Goal: Find contact information: Find contact information

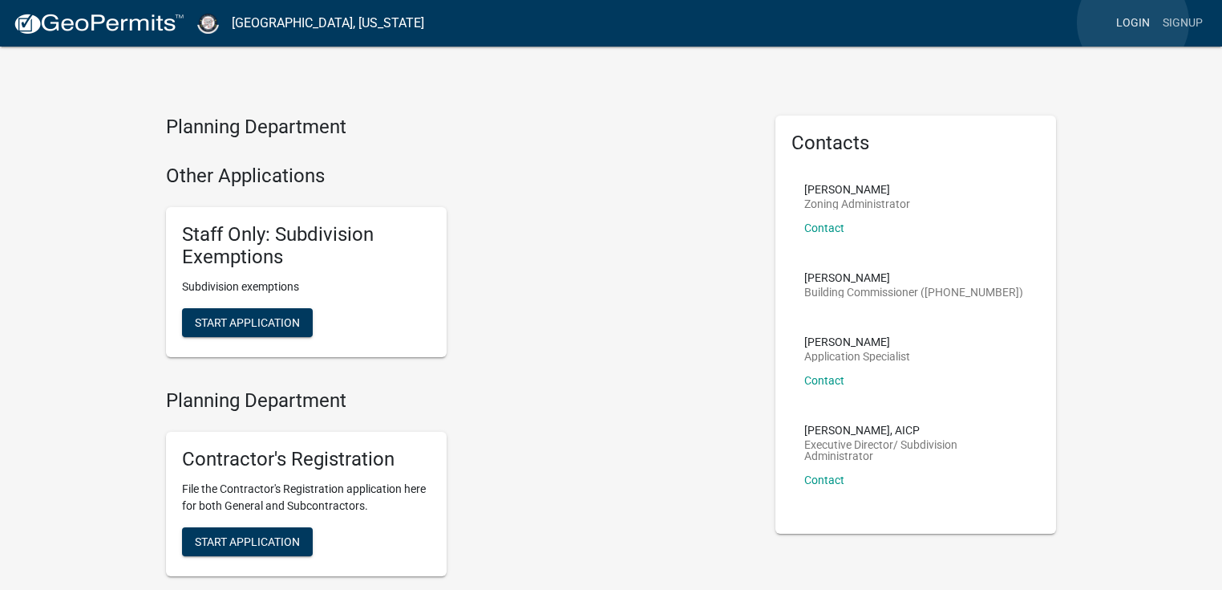
click at [1133, 22] on link "Login" at bounding box center [1133, 23] width 47 height 30
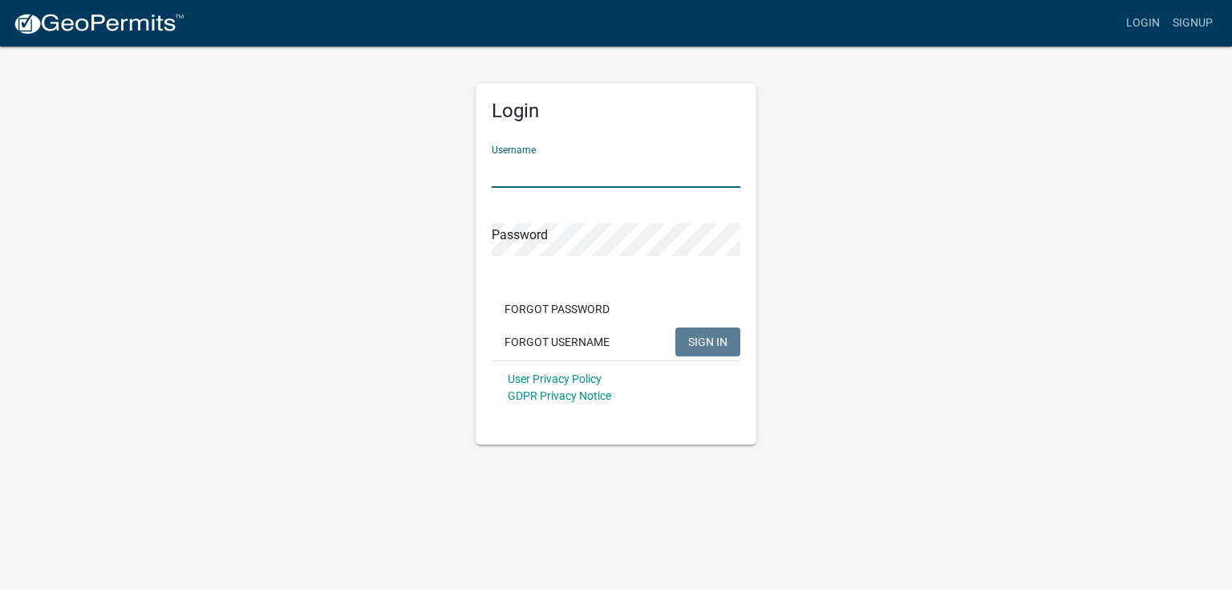
drag, startPoint x: 536, startPoint y: 168, endPoint x: 600, endPoint y: 151, distance: 66.3
click at [536, 168] on input "Username" at bounding box center [616, 171] width 249 height 33
paste input "[PERSON_NAME]"
type input "[PERSON_NAME]"
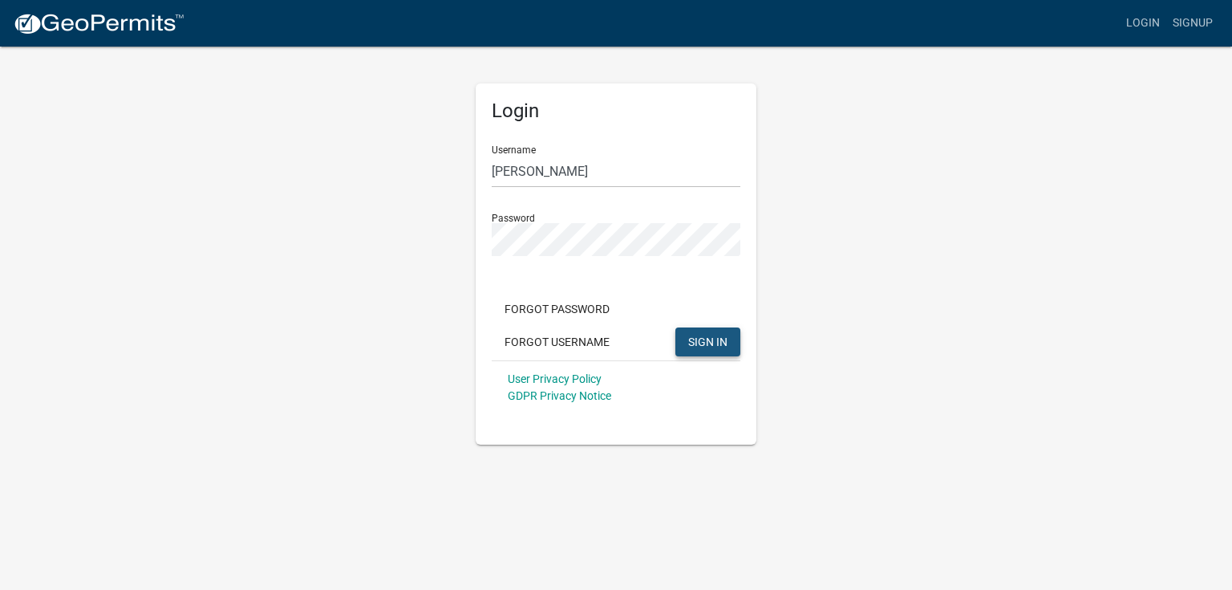
click at [699, 341] on span "SIGN IN" at bounding box center [707, 340] width 39 height 13
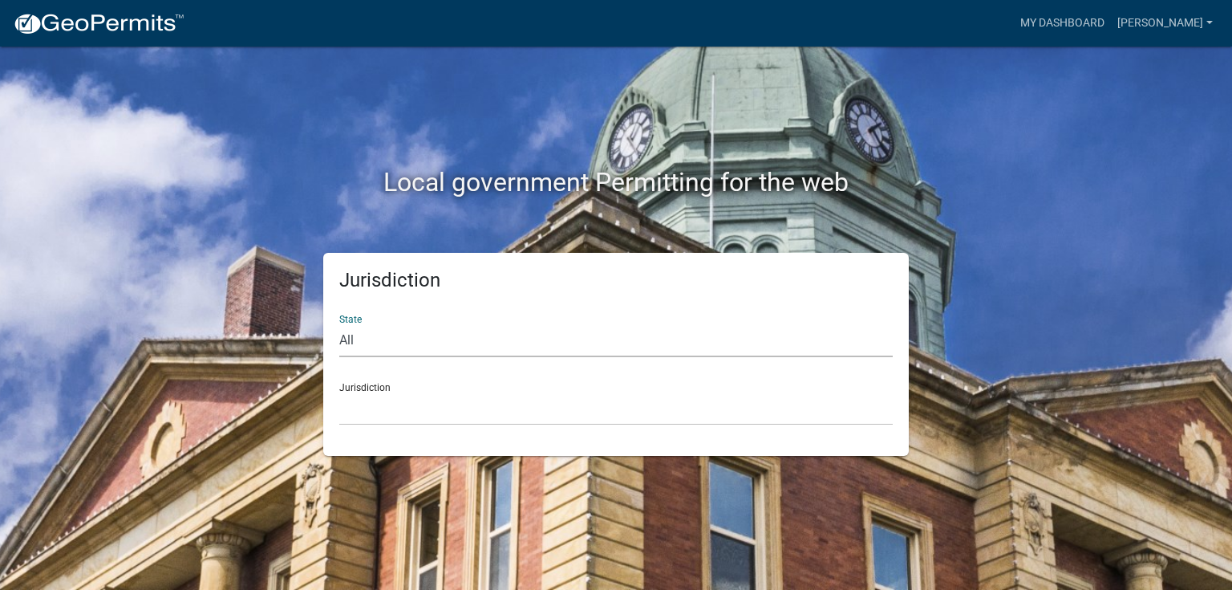
click at [547, 333] on select "All Colorado Georgia Indiana Iowa Kansas Minnesota Ohio South Carolina Wisconsin" at bounding box center [615, 340] width 553 height 33
select select "[US_STATE]"
click at [339, 324] on select "All Colorado Georgia Indiana Iowa Kansas Minnesota Ohio South Carolina Wisconsin" at bounding box center [615, 340] width 553 height 33
click at [440, 403] on select "City of Charlestown, Indiana City of Jeffersonville, Indiana City of Logansport…" at bounding box center [615, 408] width 553 height 33
click at [565, 411] on select "City of Charlestown, Indiana City of Jeffersonville, Indiana City of Logansport…" at bounding box center [615, 408] width 553 height 33
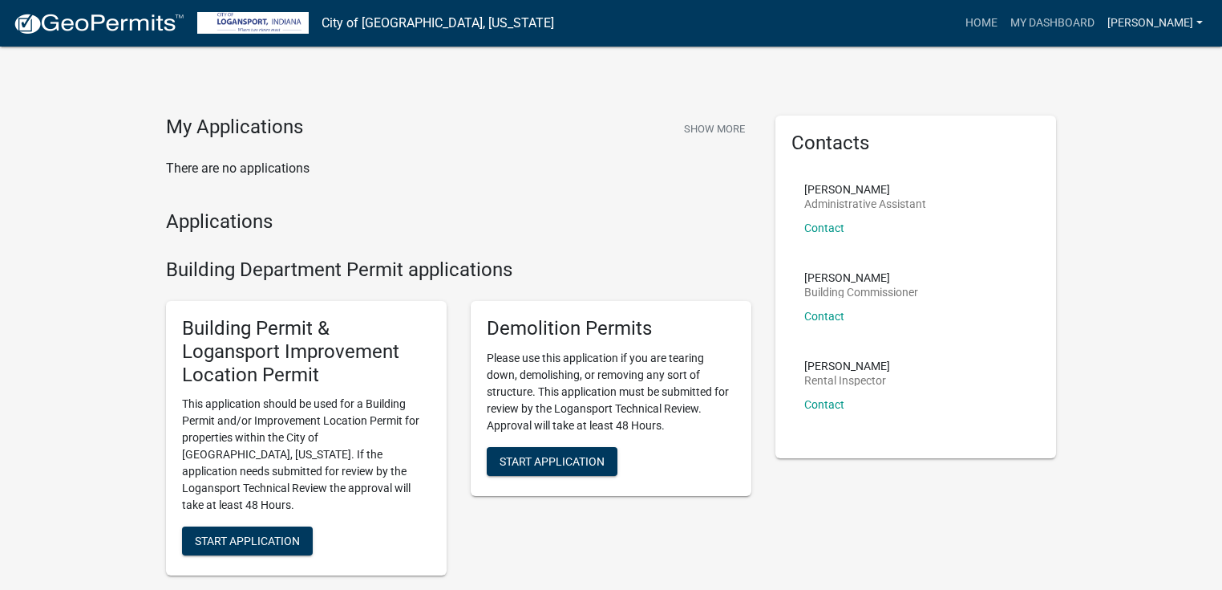
click at [1161, 23] on link "[PERSON_NAME]" at bounding box center [1155, 23] width 108 height 30
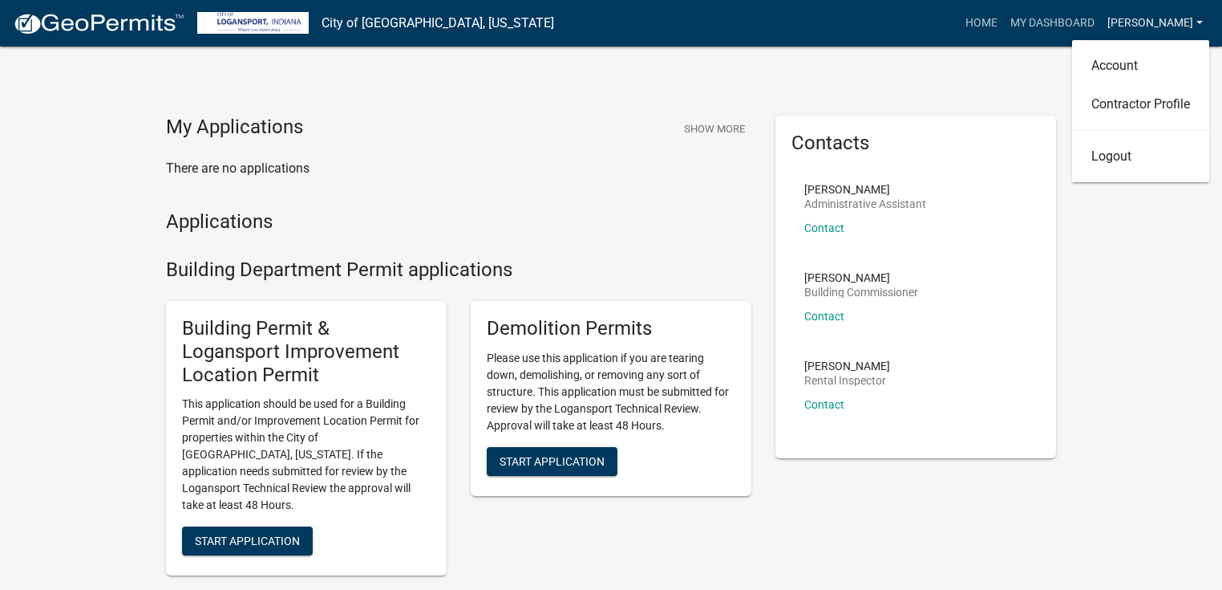
click at [1161, 23] on link "[PERSON_NAME]" at bounding box center [1155, 23] width 108 height 30
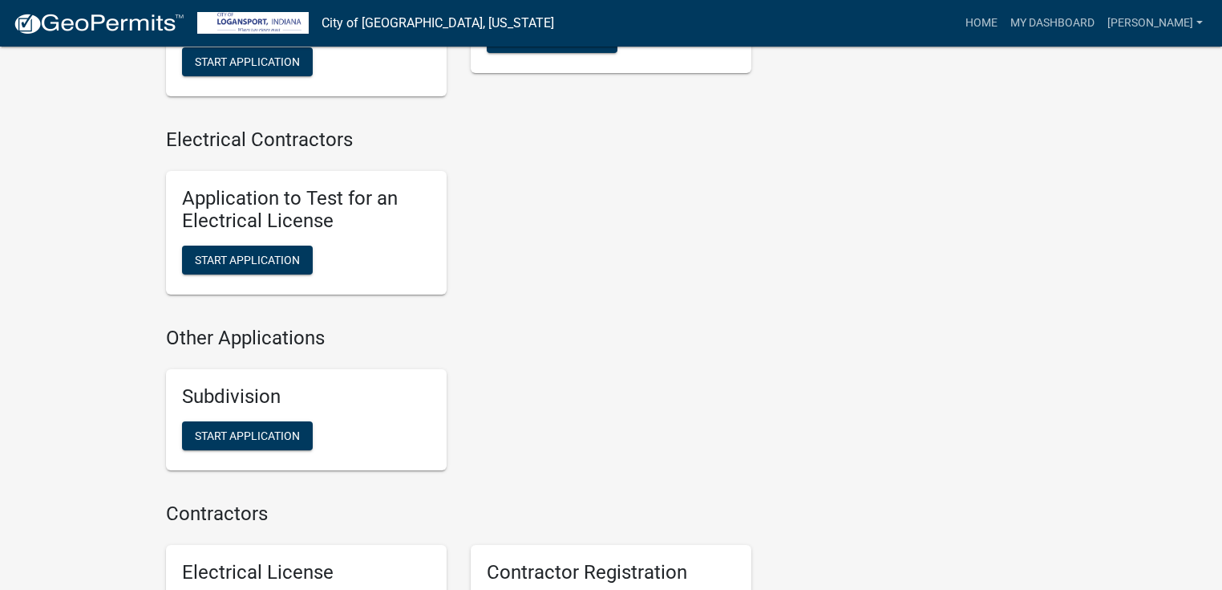
scroll to position [1732, 0]
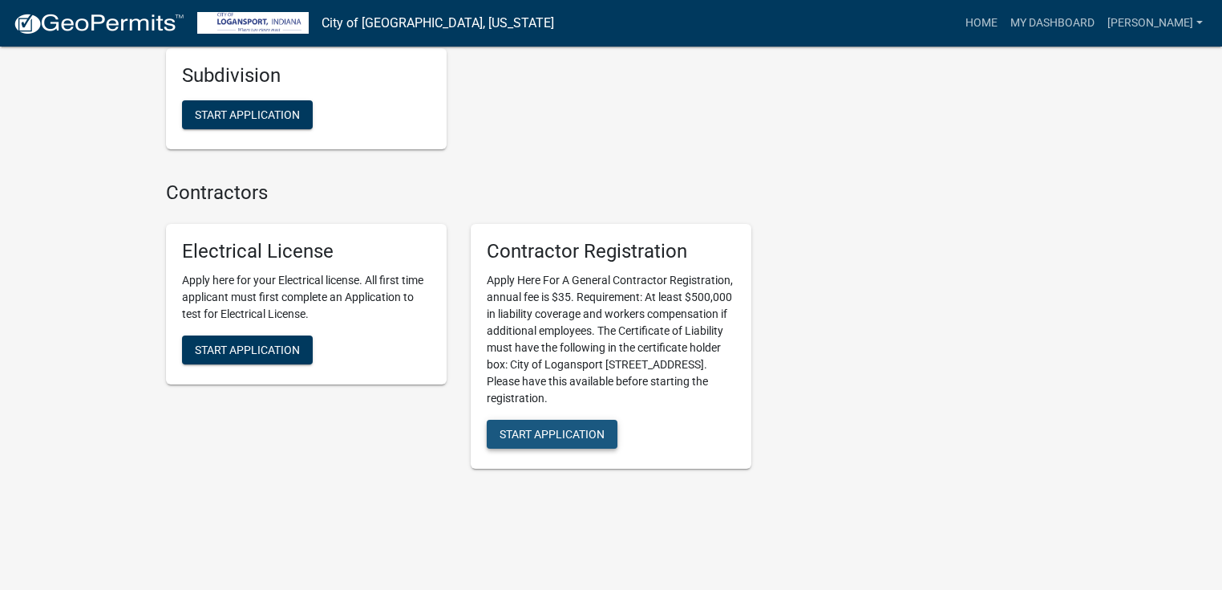
click at [537, 428] on span "Start Application" at bounding box center [552, 434] width 105 height 13
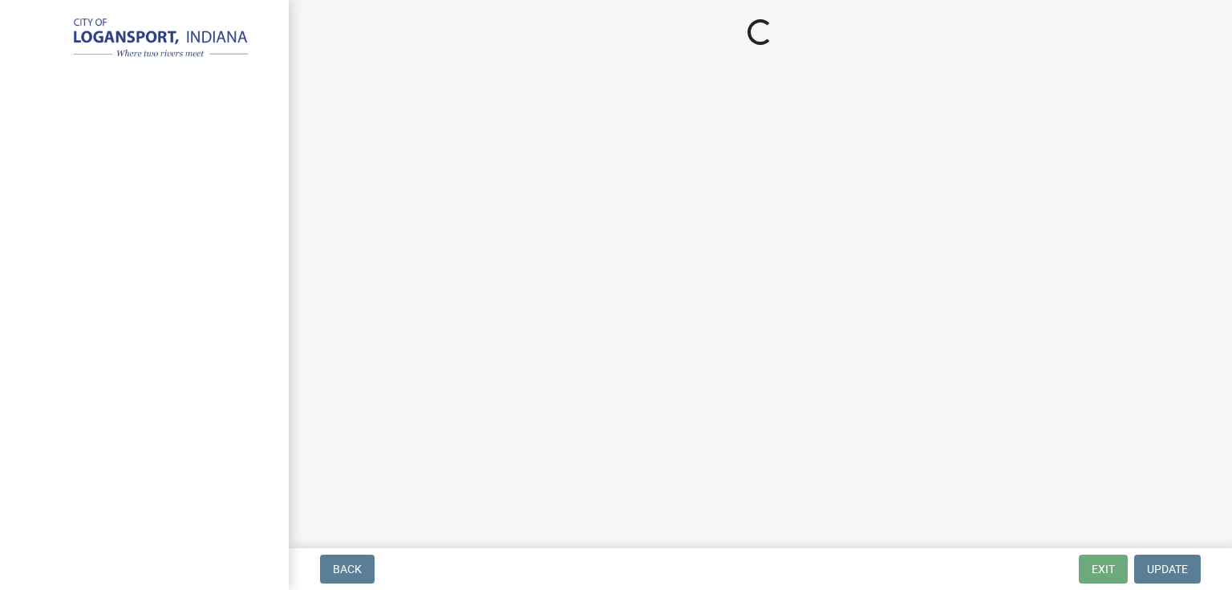
select select "IN"
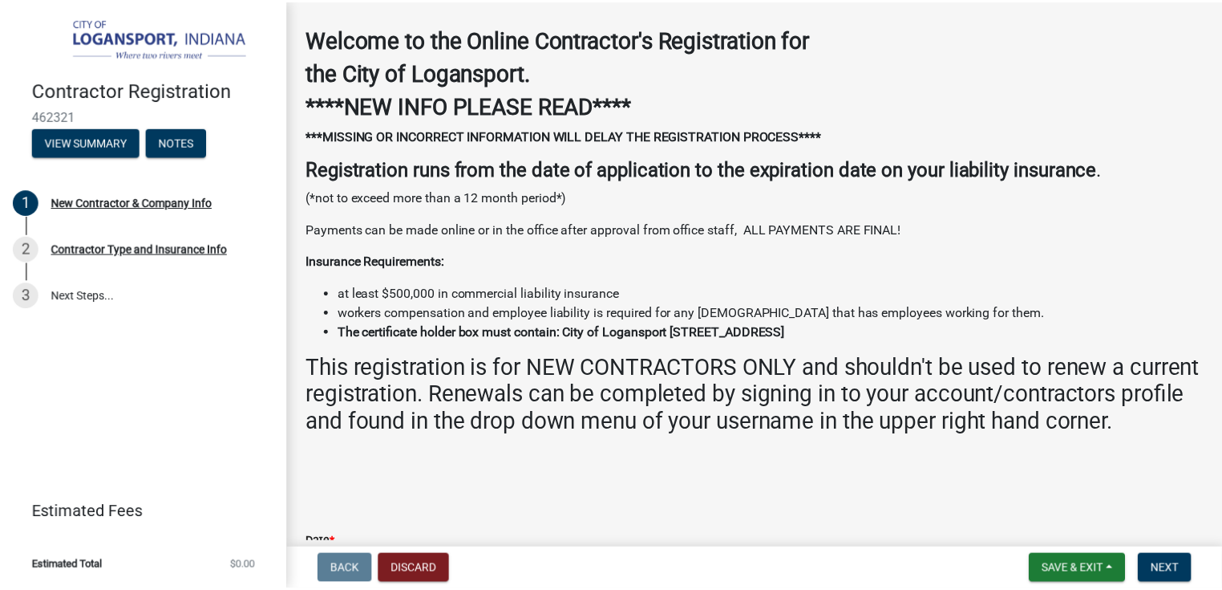
scroll to position [128, 0]
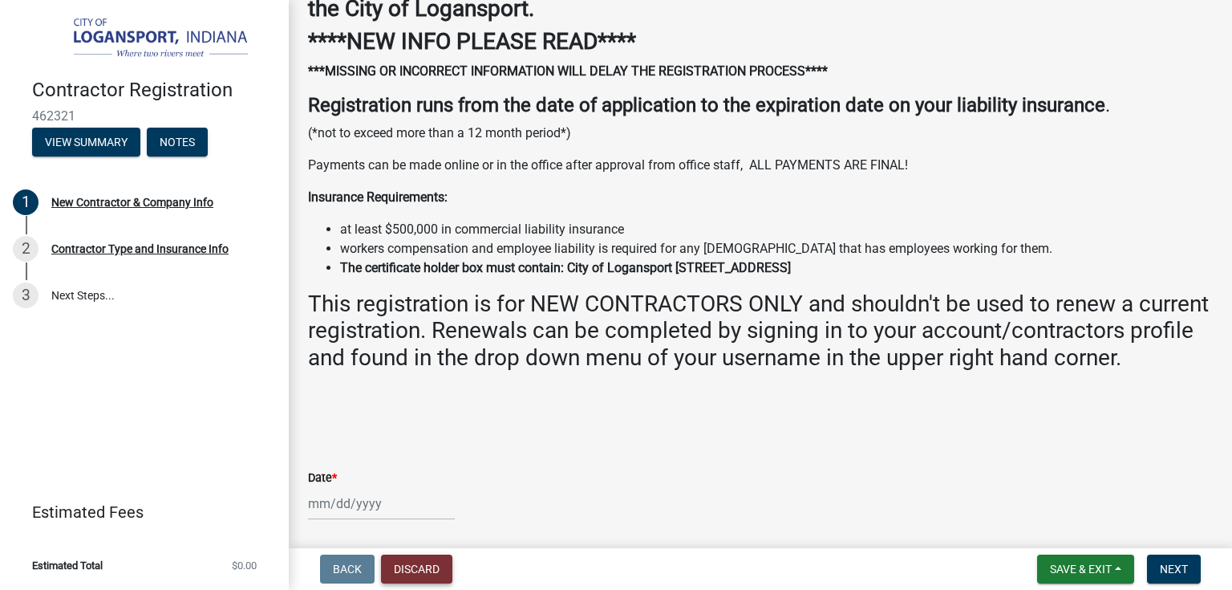
click at [429, 571] on button "Discard" at bounding box center [416, 568] width 71 height 29
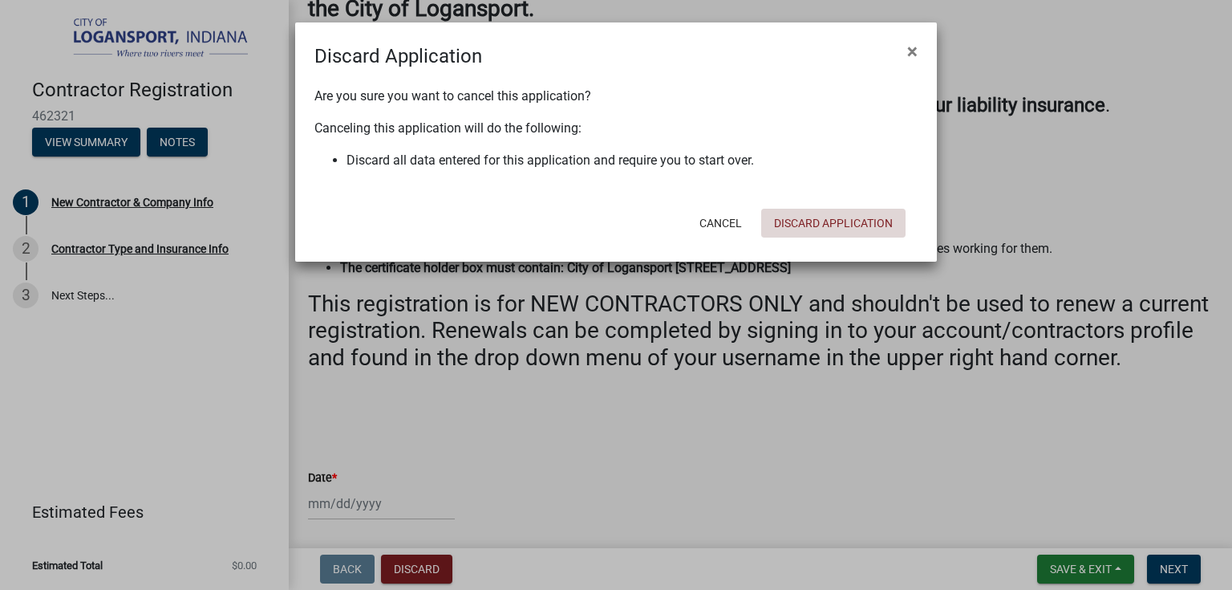
click at [794, 229] on button "Discard Application" at bounding box center [833, 223] width 144 height 29
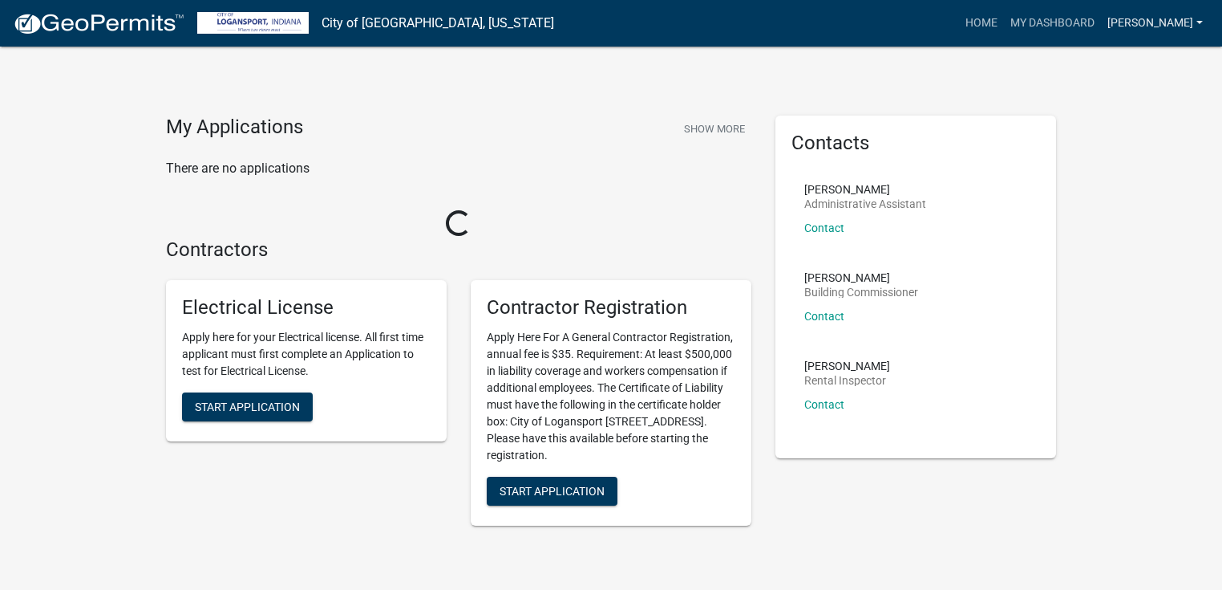
click at [1187, 26] on link "[PERSON_NAME]" at bounding box center [1155, 23] width 108 height 30
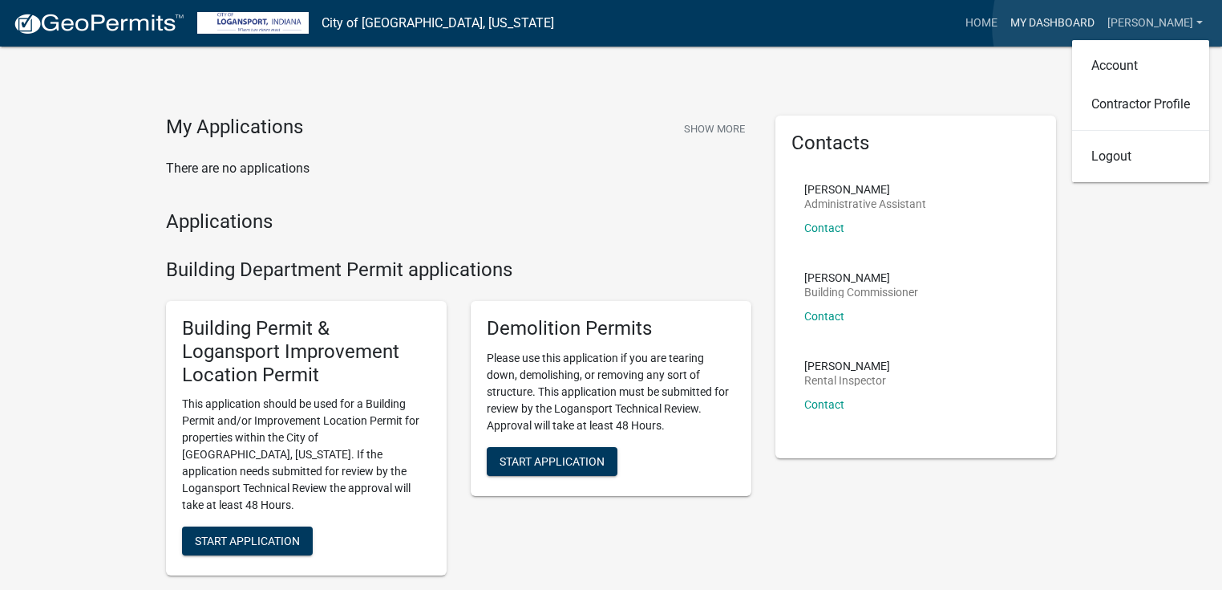
click at [1101, 26] on link "My Dashboard" at bounding box center [1052, 23] width 97 height 30
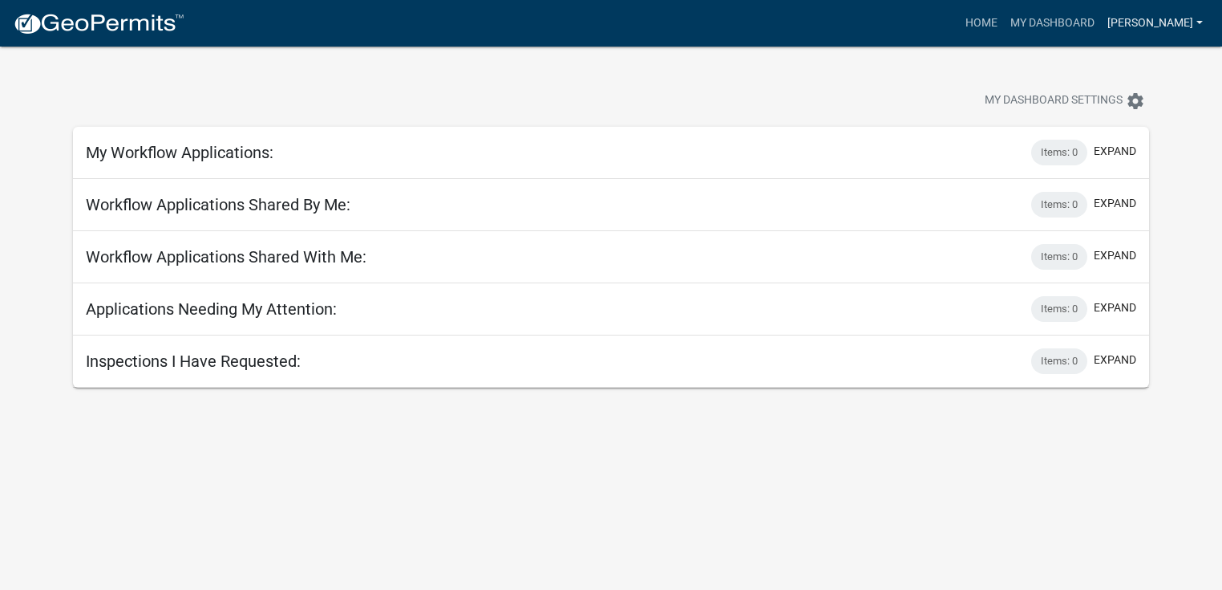
click at [1143, 17] on link "[PERSON_NAME]" at bounding box center [1155, 23] width 108 height 30
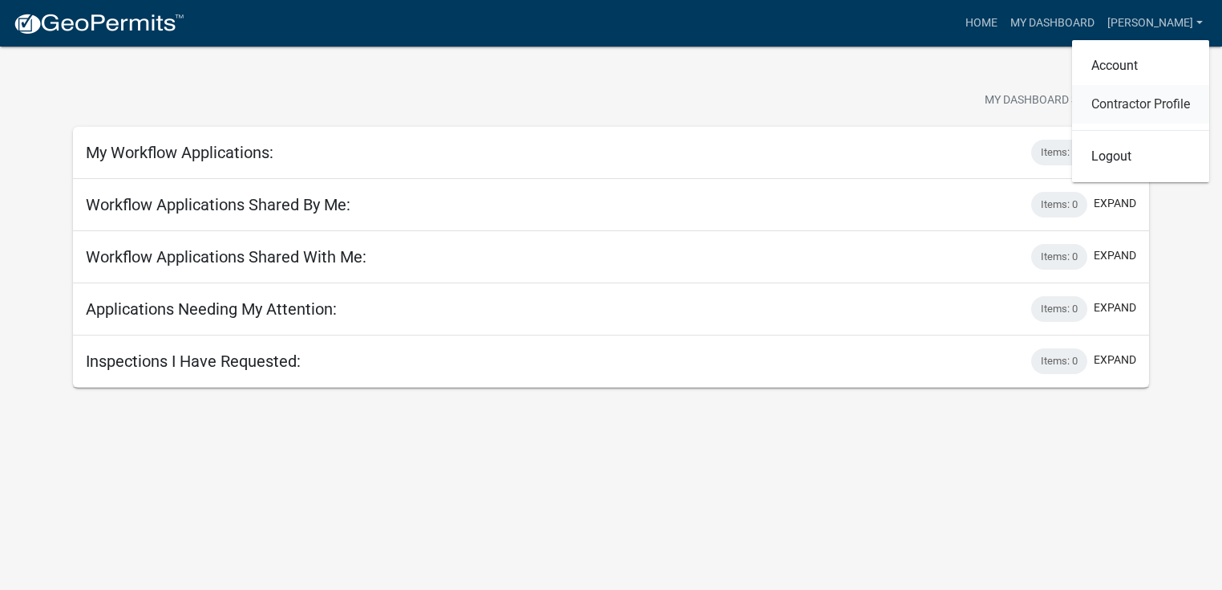
click at [1128, 105] on link "Contractor Profile" at bounding box center [1140, 104] width 137 height 38
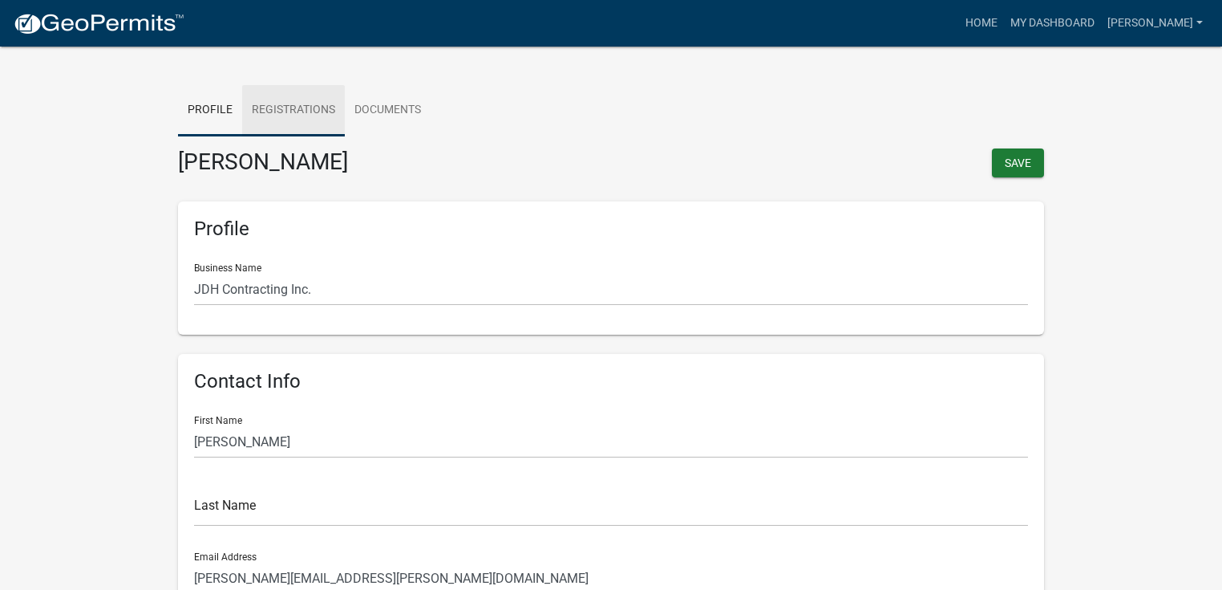
click at [306, 120] on link "Registrations" at bounding box center [293, 110] width 103 height 51
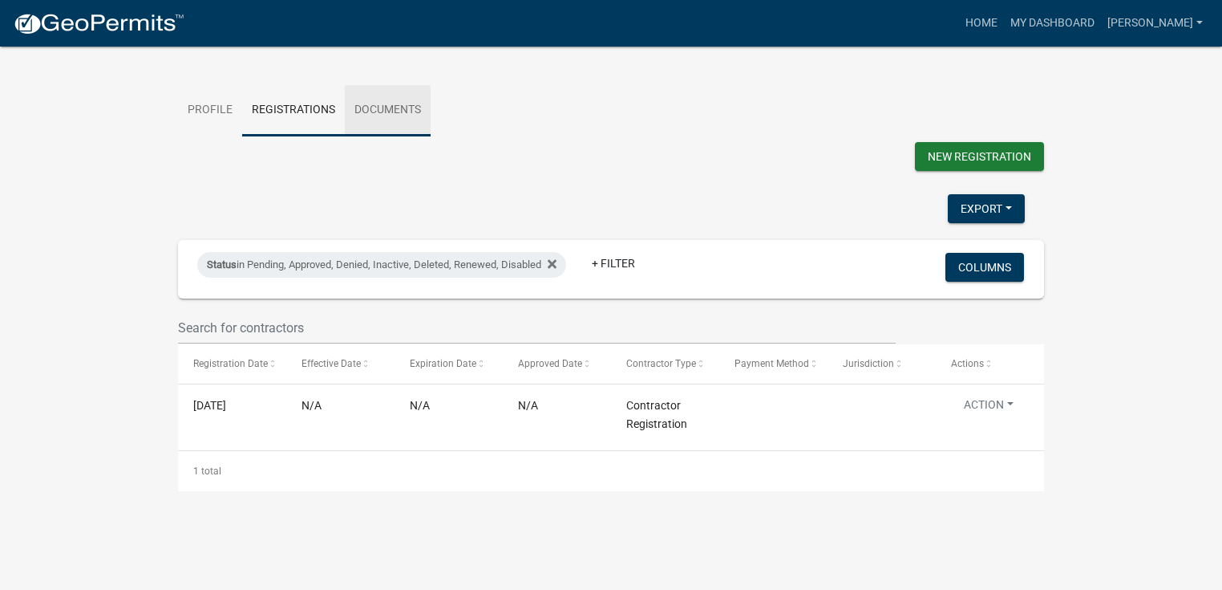
click at [401, 122] on link "Documents" at bounding box center [388, 110] width 86 height 51
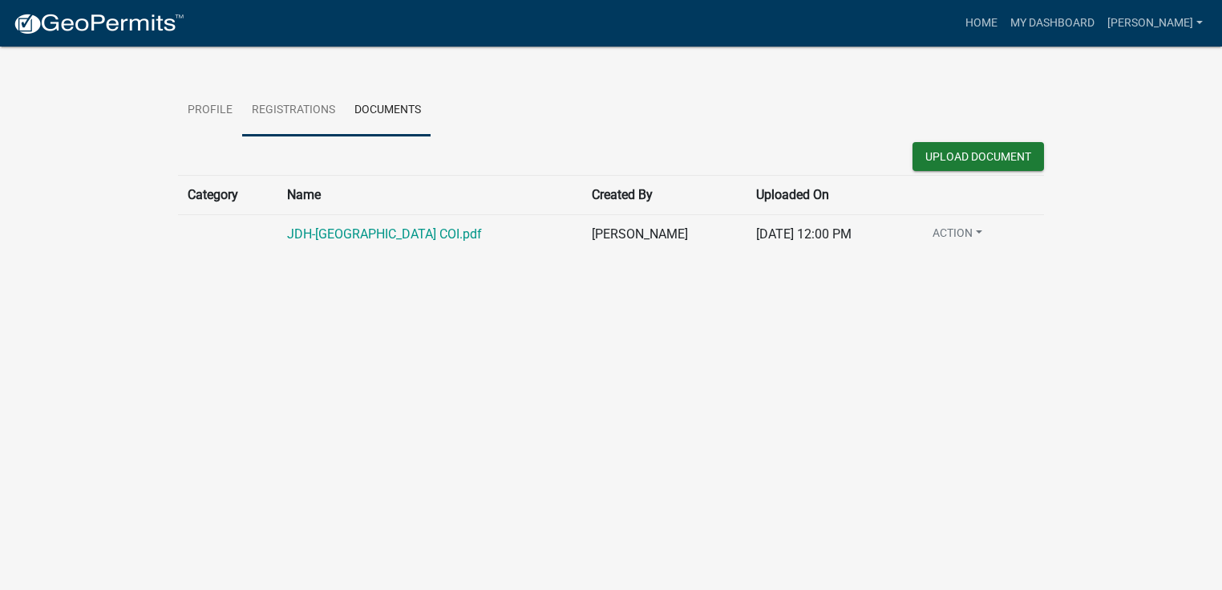
click at [302, 121] on link "Registrations" at bounding box center [293, 110] width 103 height 51
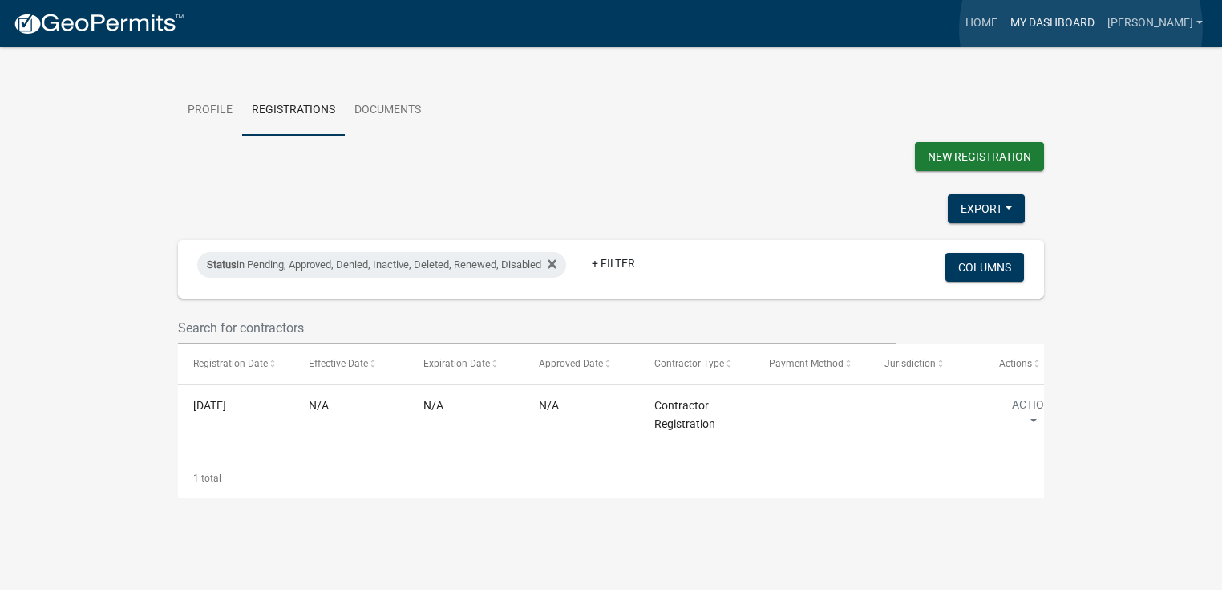
click at [1081, 29] on link "My Dashboard" at bounding box center [1052, 23] width 97 height 30
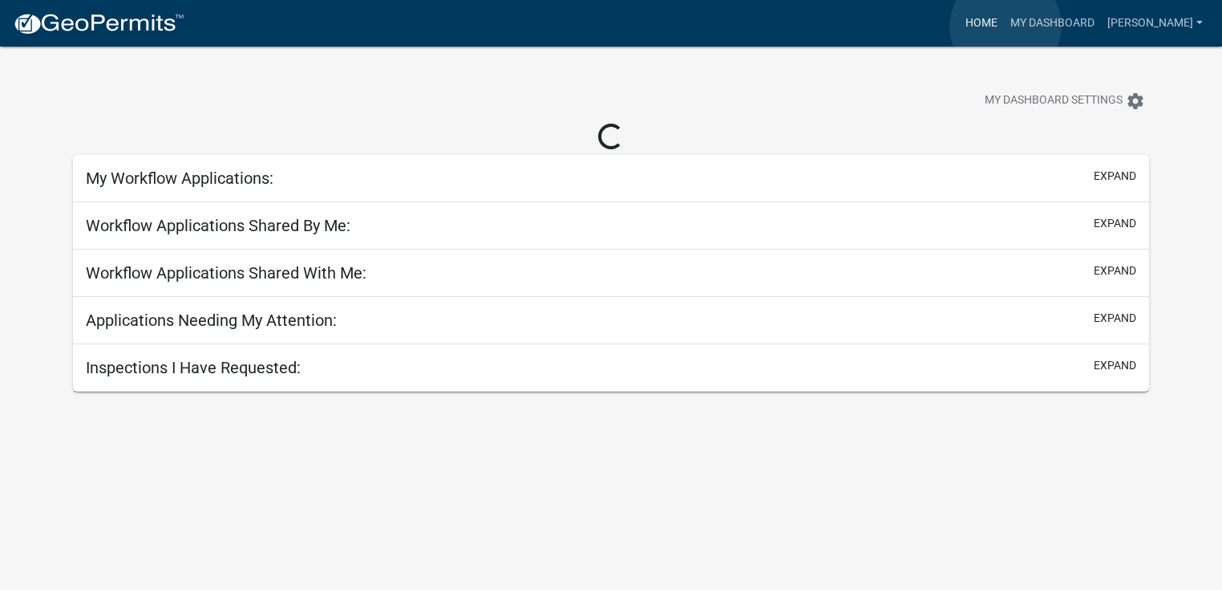
click at [1004, 26] on link "Home" at bounding box center [981, 23] width 45 height 30
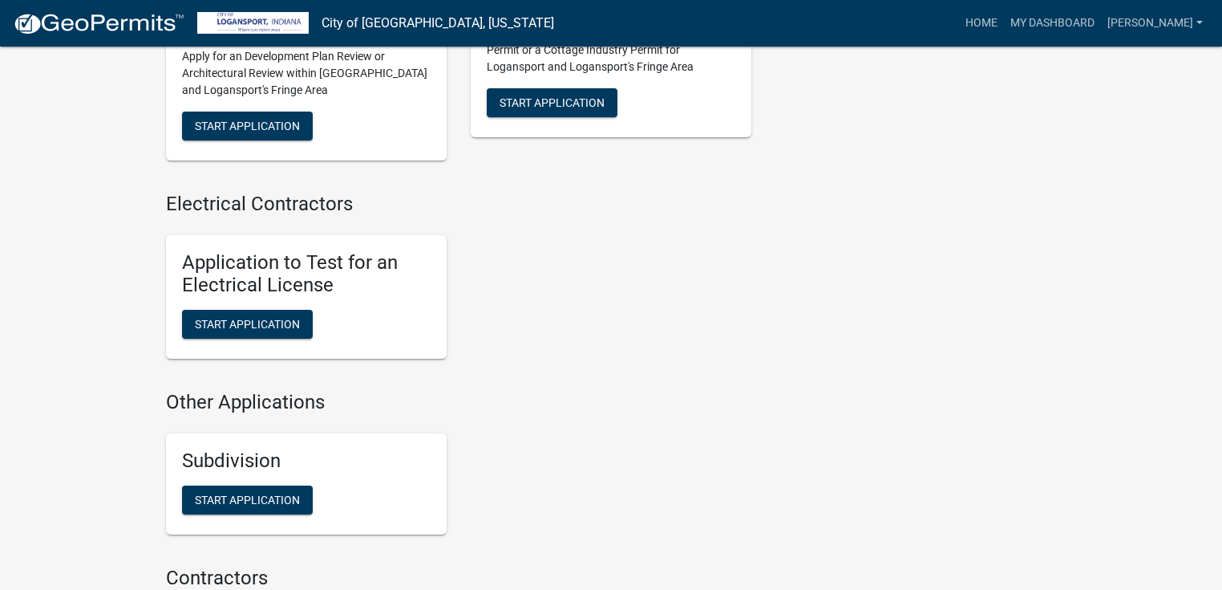
scroll to position [1732, 0]
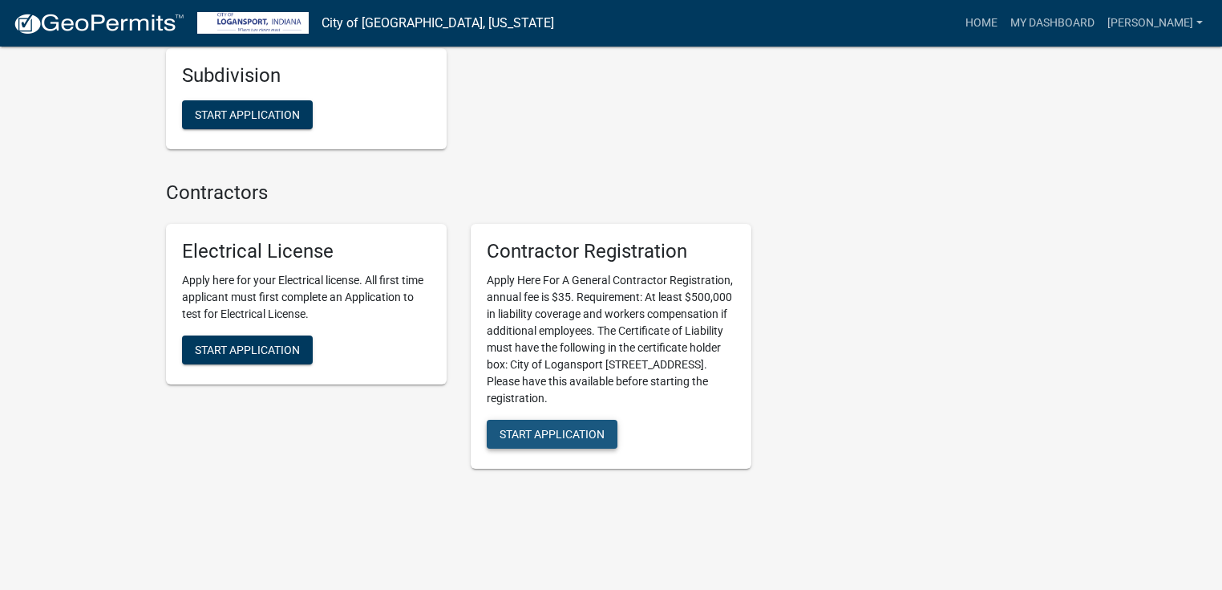
click at [517, 428] on span "Start Application" at bounding box center [552, 434] width 105 height 13
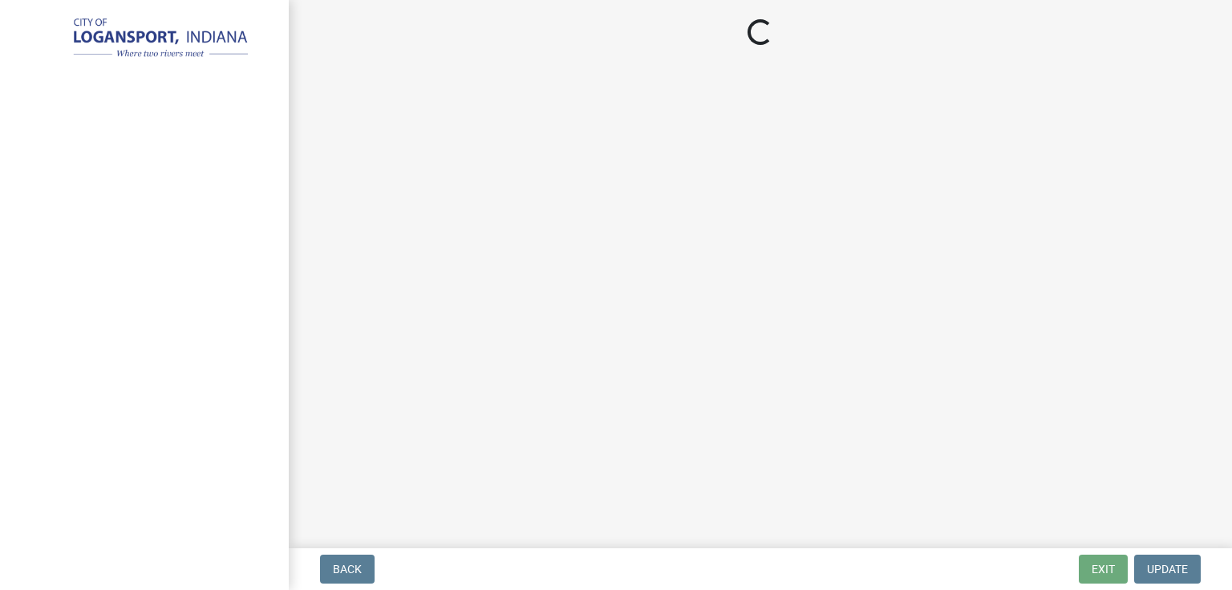
select select "IN"
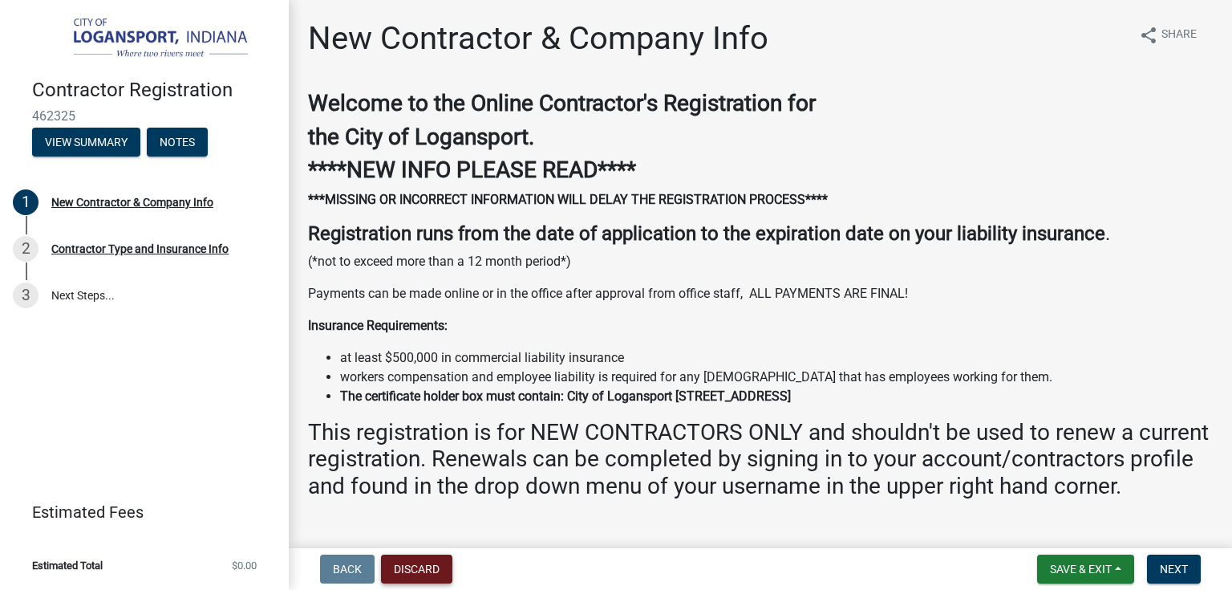
click at [414, 570] on button "Discard" at bounding box center [416, 568] width 71 height 29
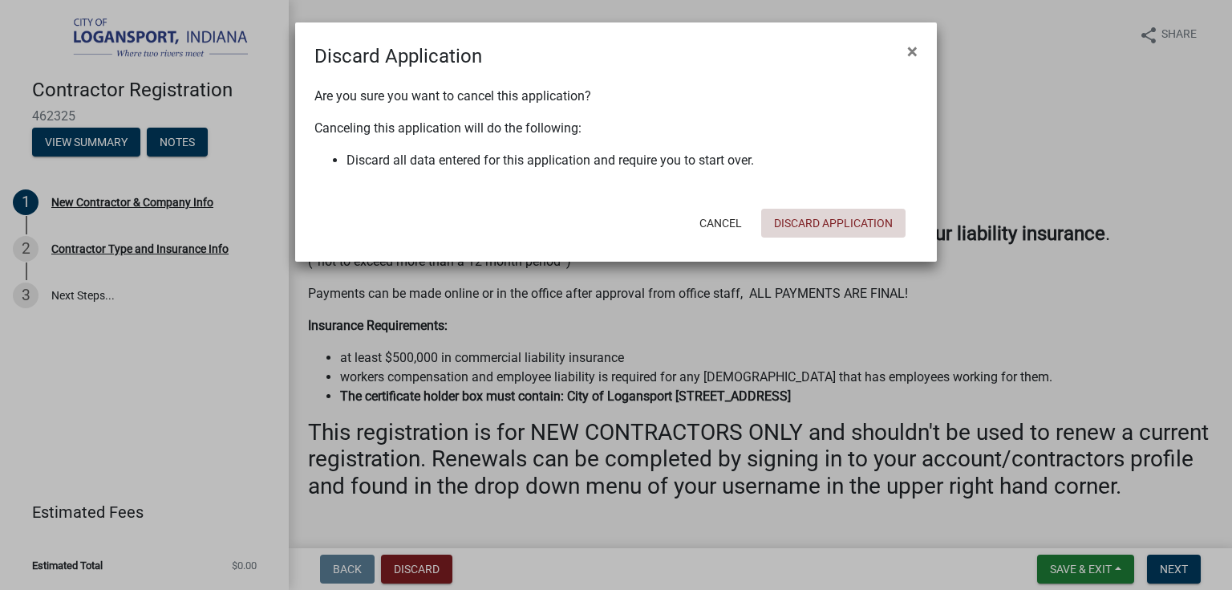
click at [808, 210] on button "Discard Application" at bounding box center [833, 223] width 144 height 29
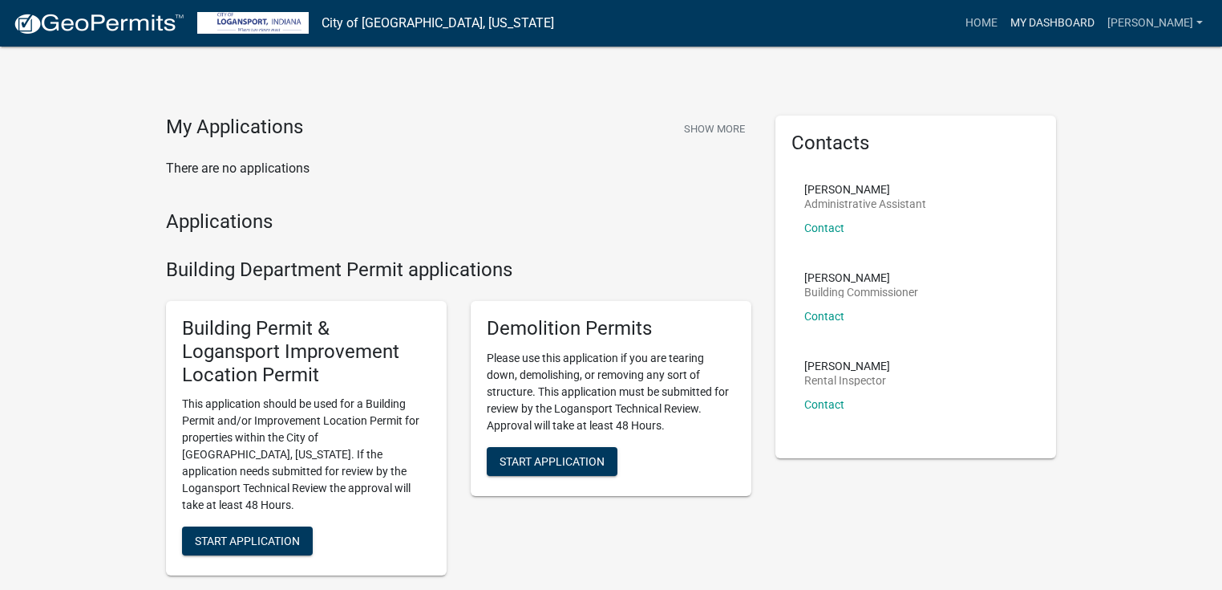
click at [1095, 15] on link "My Dashboard" at bounding box center [1052, 23] width 97 height 30
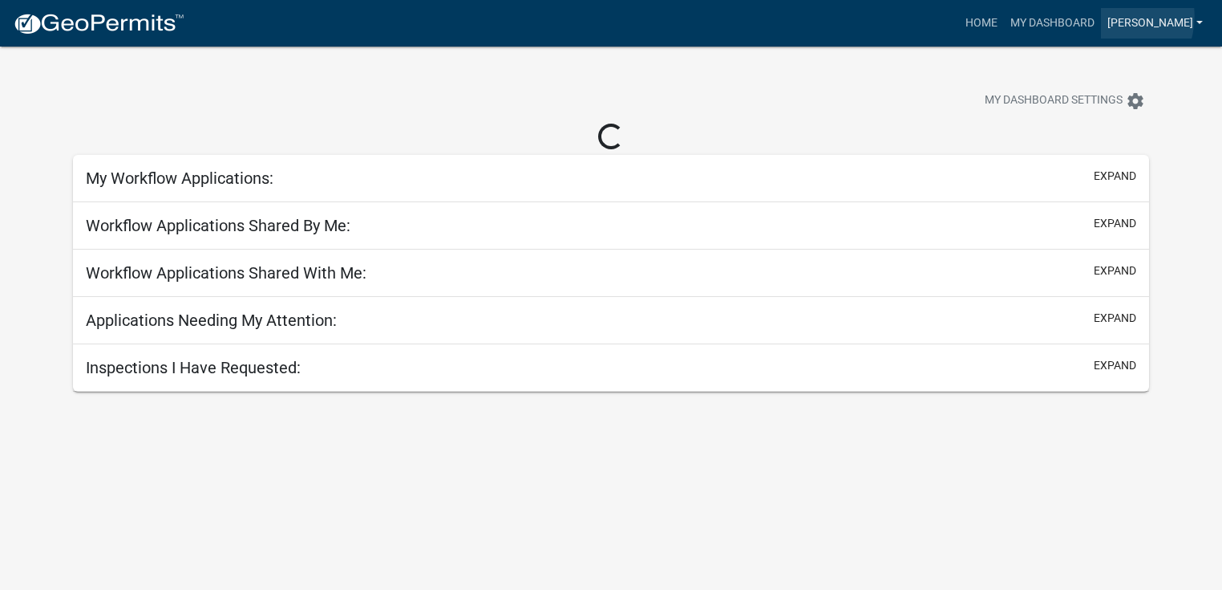
click at [1145, 16] on link "[PERSON_NAME]" at bounding box center [1155, 23] width 108 height 30
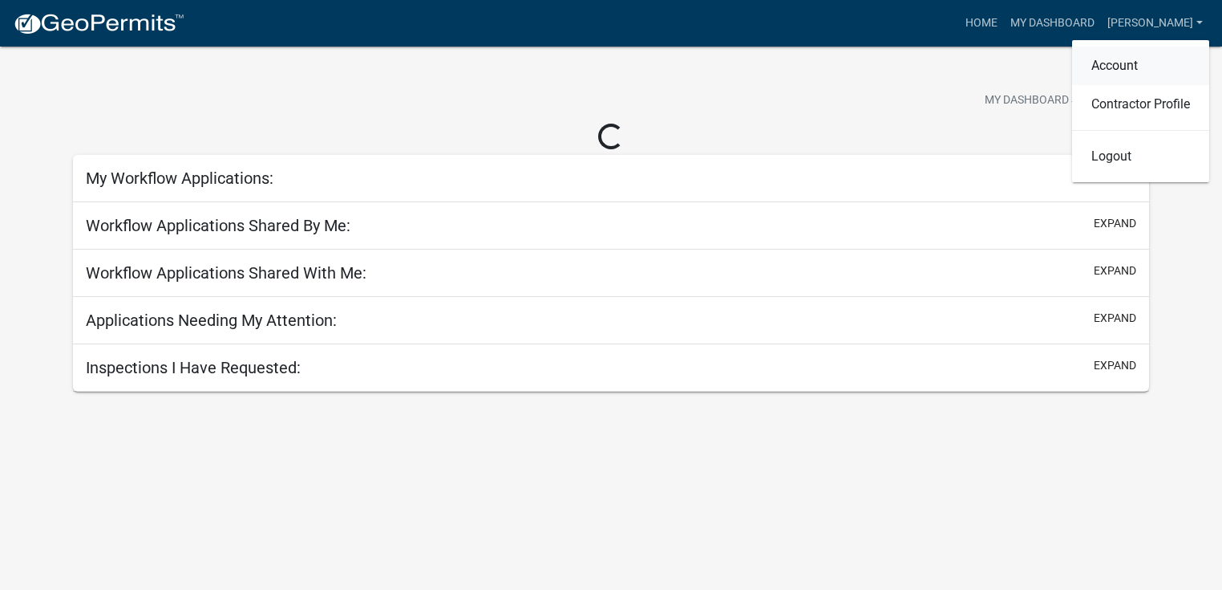
click at [1133, 71] on link "Account" at bounding box center [1140, 66] width 137 height 38
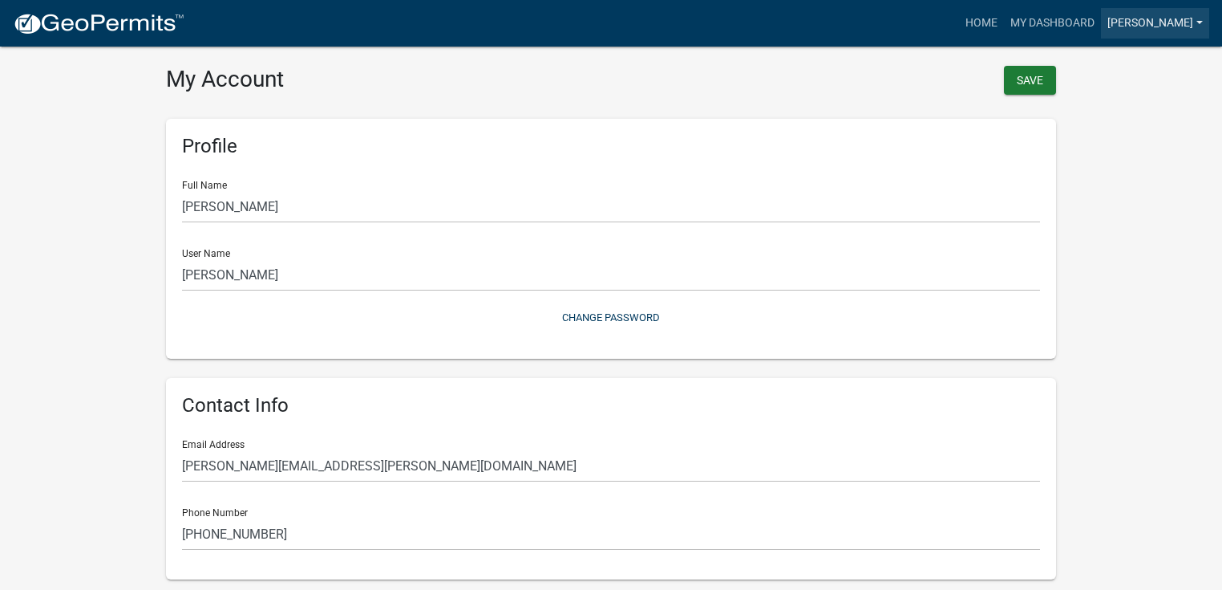
click at [1162, 30] on link "[PERSON_NAME]" at bounding box center [1155, 23] width 108 height 30
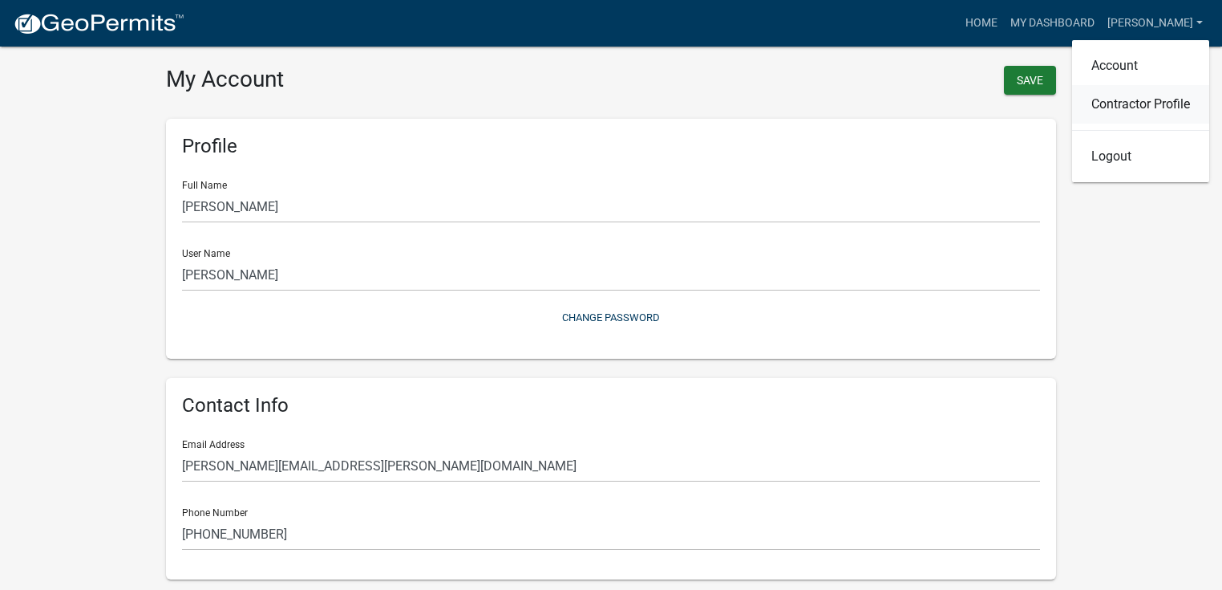
click at [1126, 98] on link "Contractor Profile" at bounding box center [1140, 104] width 137 height 38
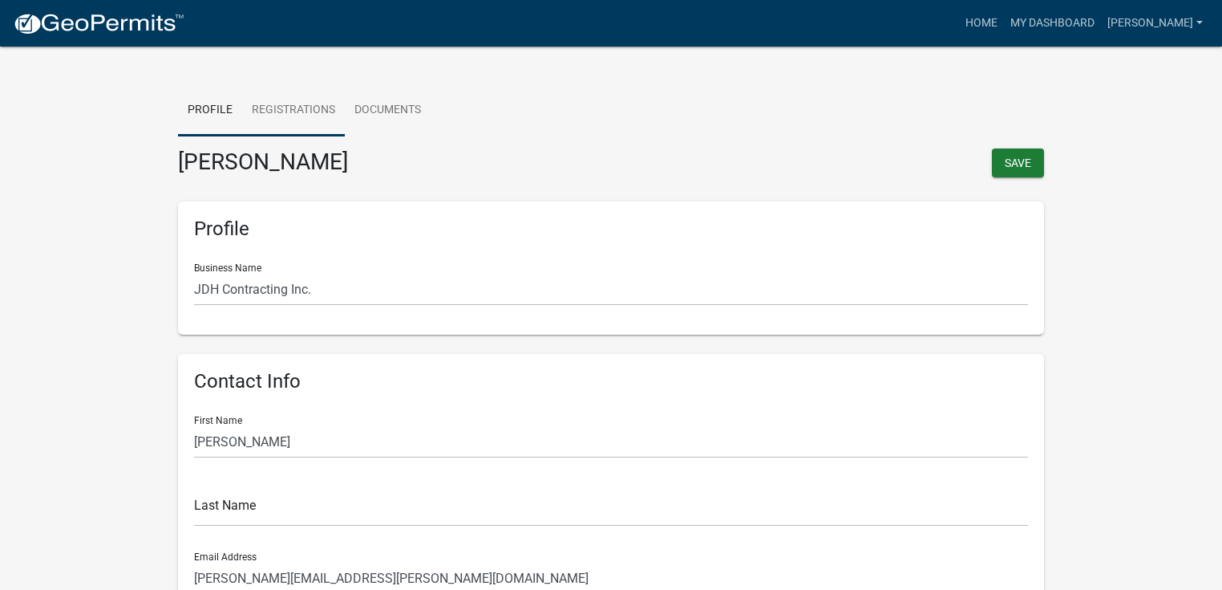
click at [330, 99] on link "Registrations" at bounding box center [293, 110] width 103 height 51
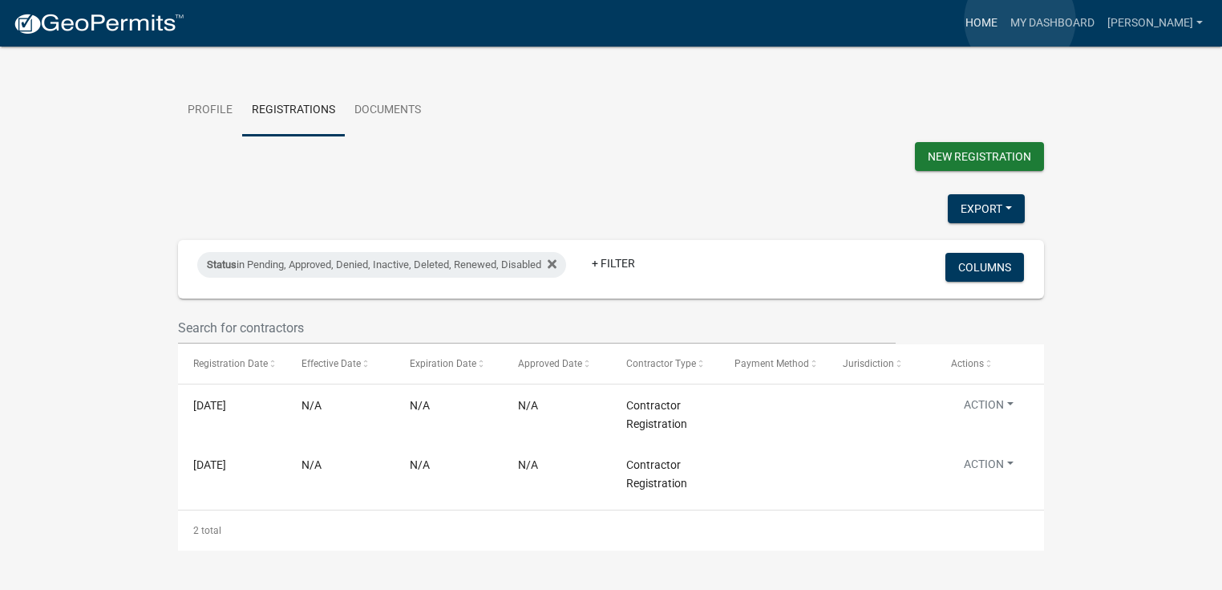
click at [1004, 20] on link "Home" at bounding box center [981, 23] width 45 height 30
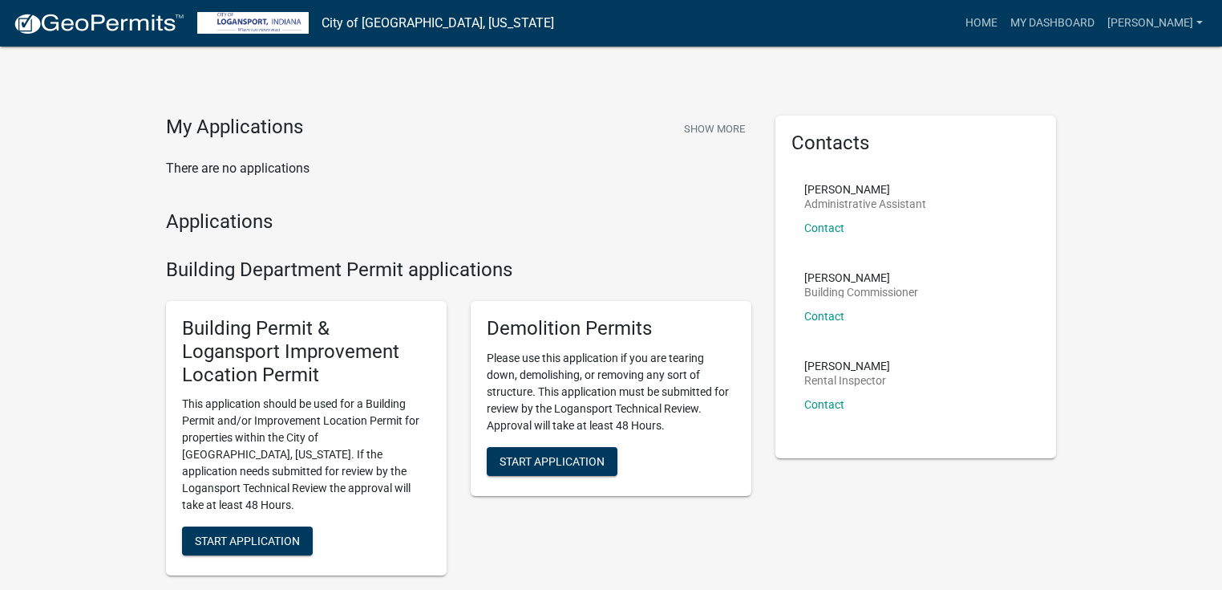
click at [821, 217] on div "Libby Myers Administrative Assistant Contact" at bounding box center [865, 215] width 122 height 63
click at [816, 223] on link "Contact" at bounding box center [824, 227] width 40 height 13
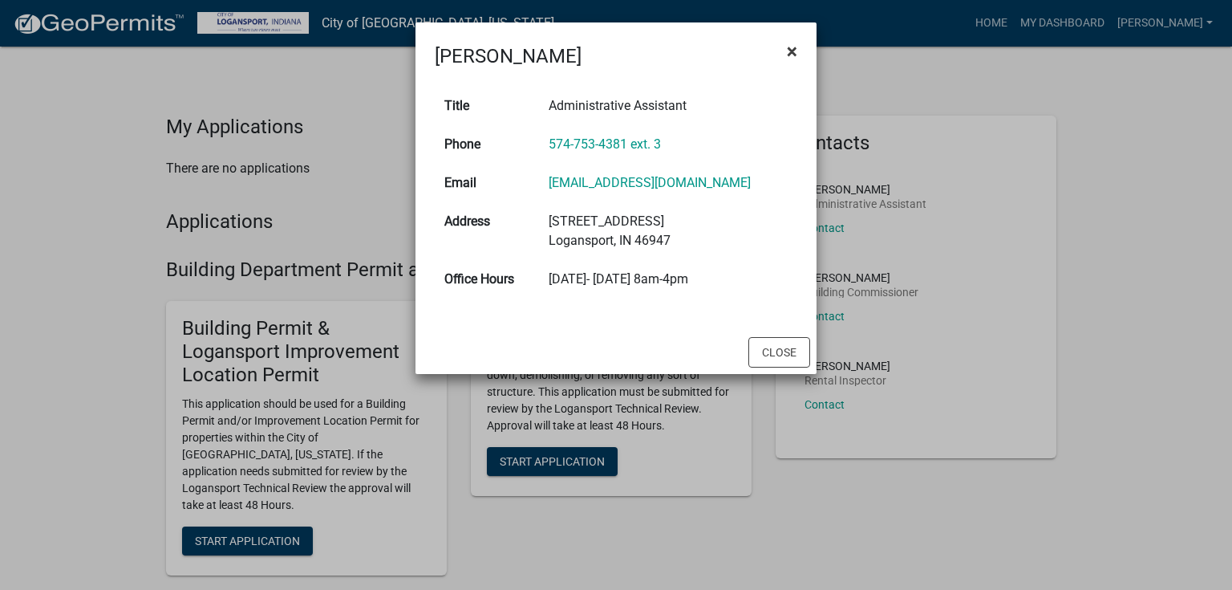
click at [787, 57] on span "×" at bounding box center [792, 51] width 10 height 22
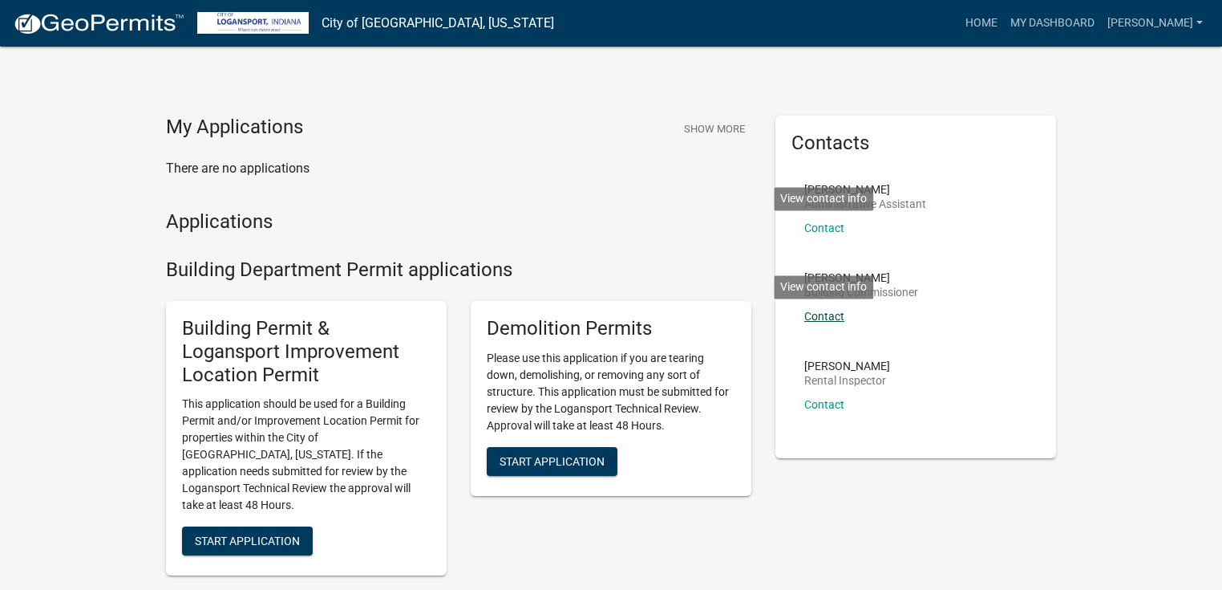
click at [821, 320] on link "Contact" at bounding box center [824, 316] width 40 height 13
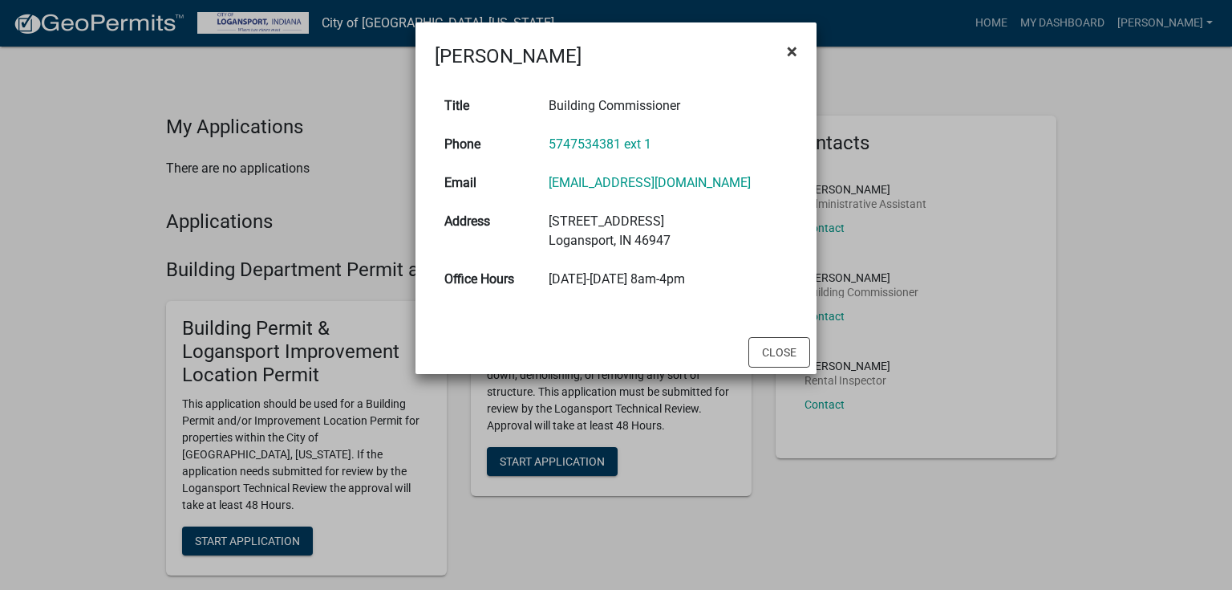
click at [796, 51] on span "×" at bounding box center [792, 51] width 10 height 22
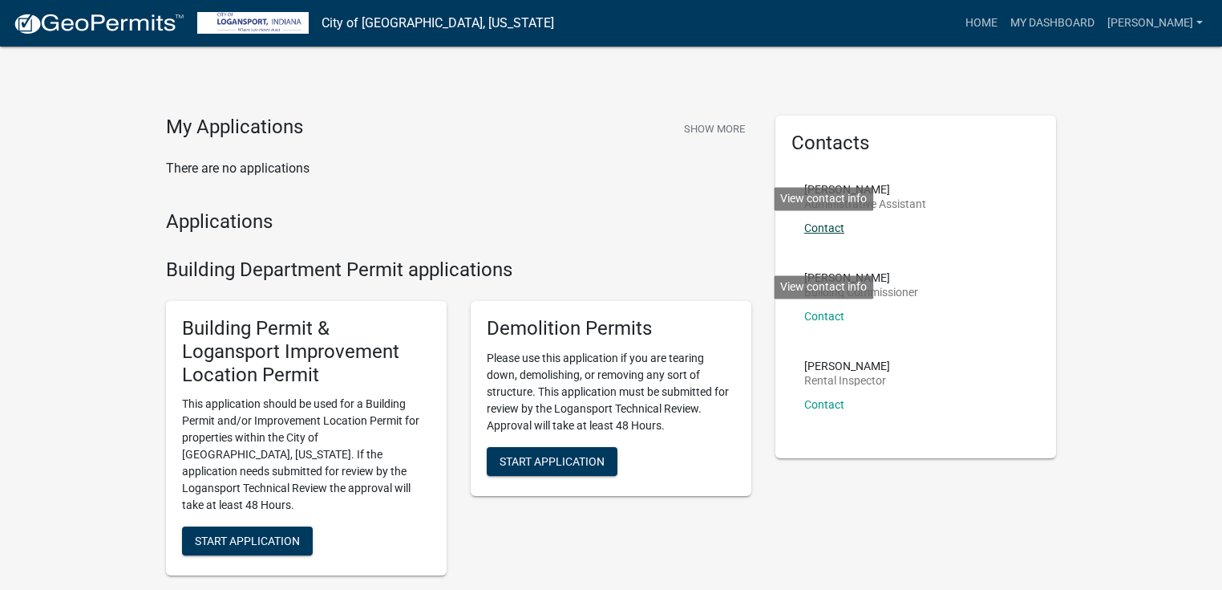
click at [840, 228] on link "Contact" at bounding box center [824, 227] width 40 height 13
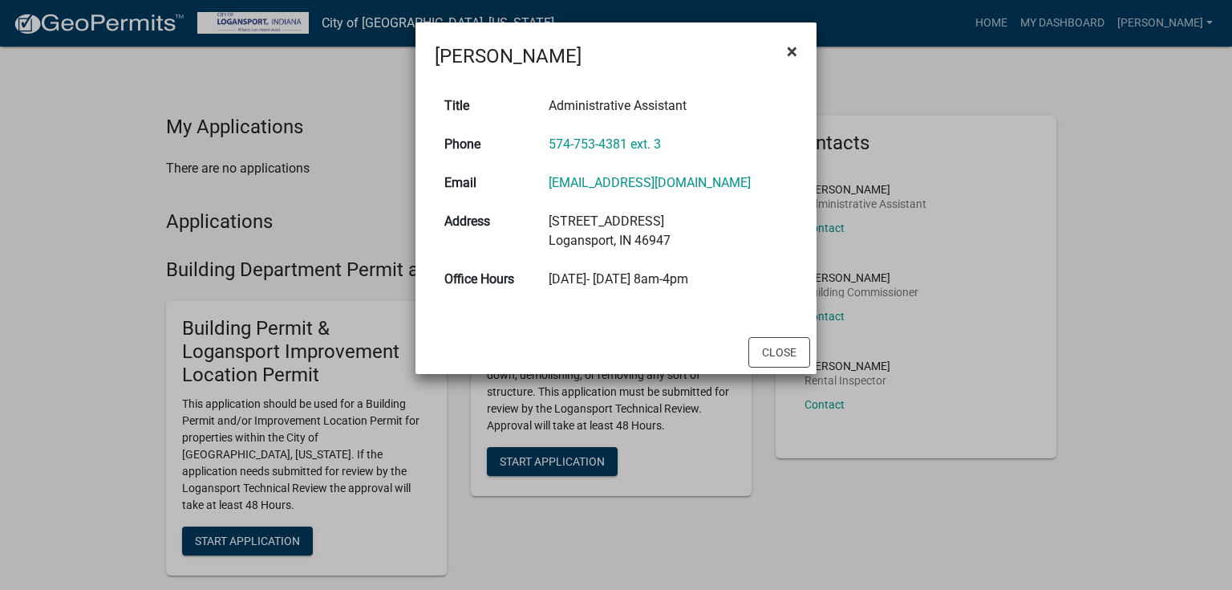
click at [787, 46] on span "×" at bounding box center [792, 51] width 10 height 22
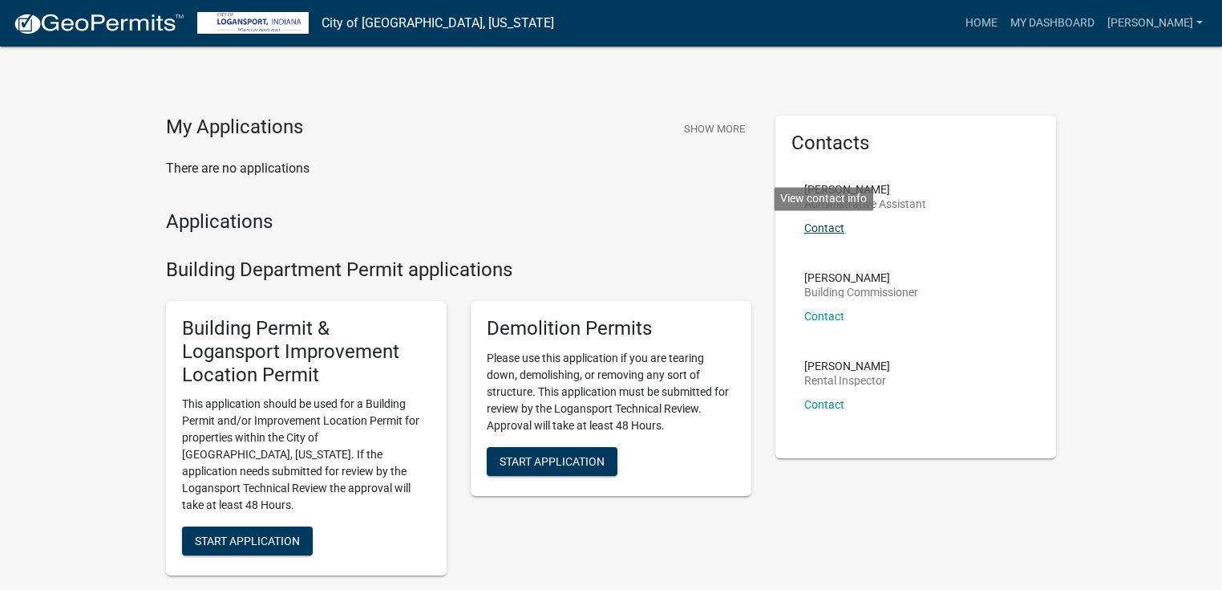
click at [825, 231] on link "Contact" at bounding box center [824, 227] width 40 height 13
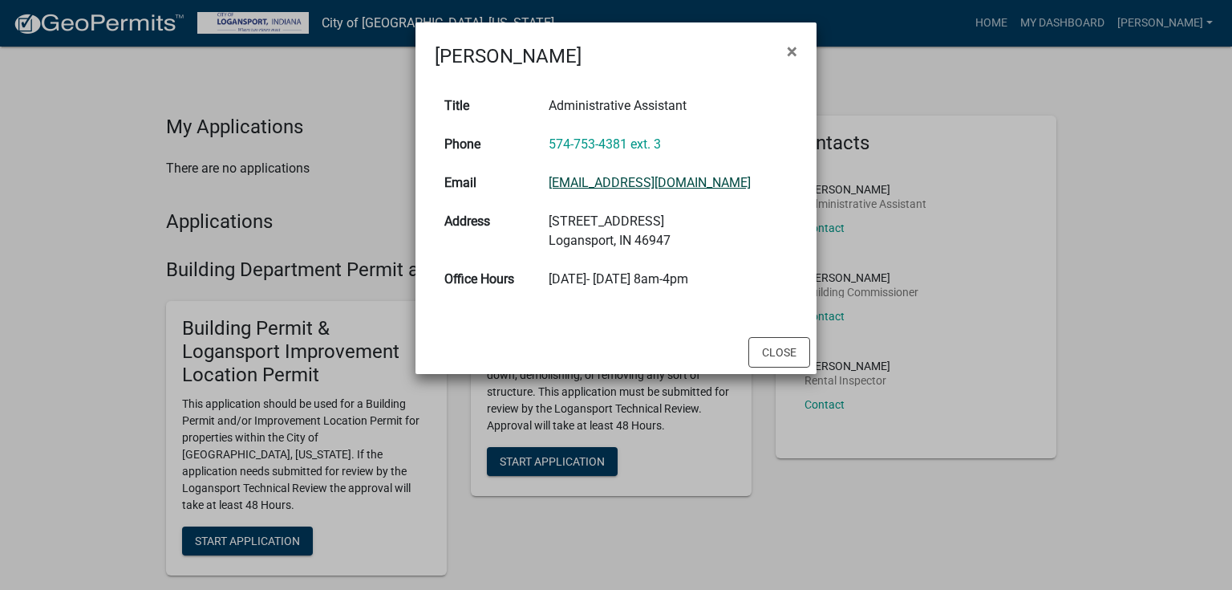
click at [661, 181] on link "lmyers@cityoflogansport.org" at bounding box center [650, 182] width 202 height 15
click at [798, 53] on button "×" at bounding box center [792, 51] width 36 height 45
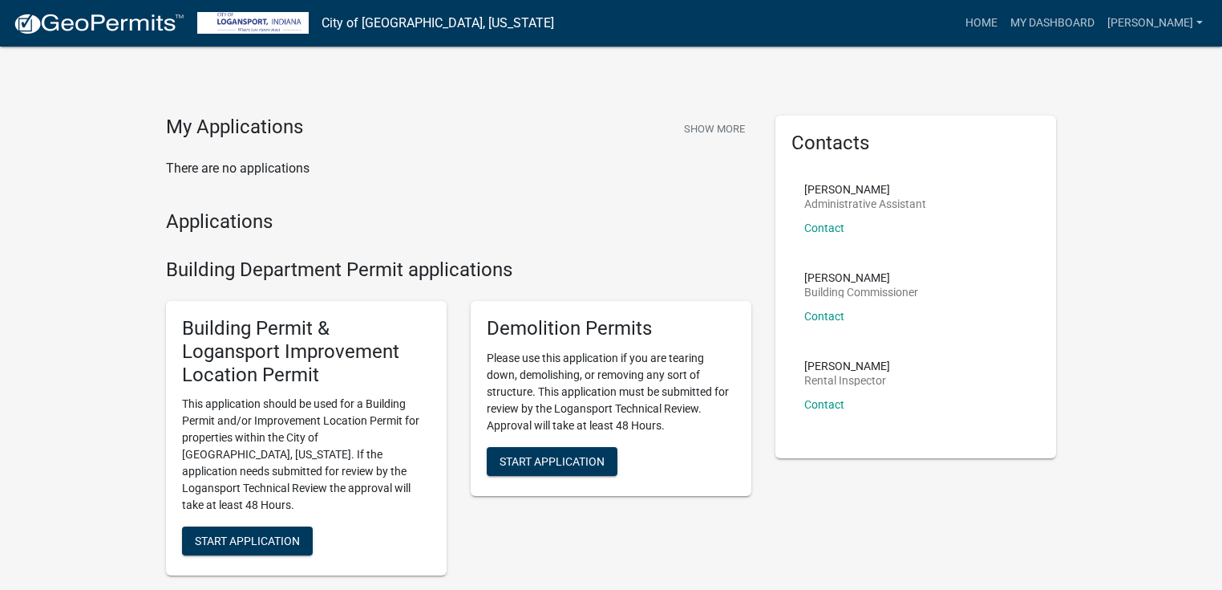
click at [956, 249] on li "Libby Myers Administrative Assistant Contact" at bounding box center [916, 215] width 249 height 88
click at [833, 229] on link "Contact" at bounding box center [824, 227] width 40 height 13
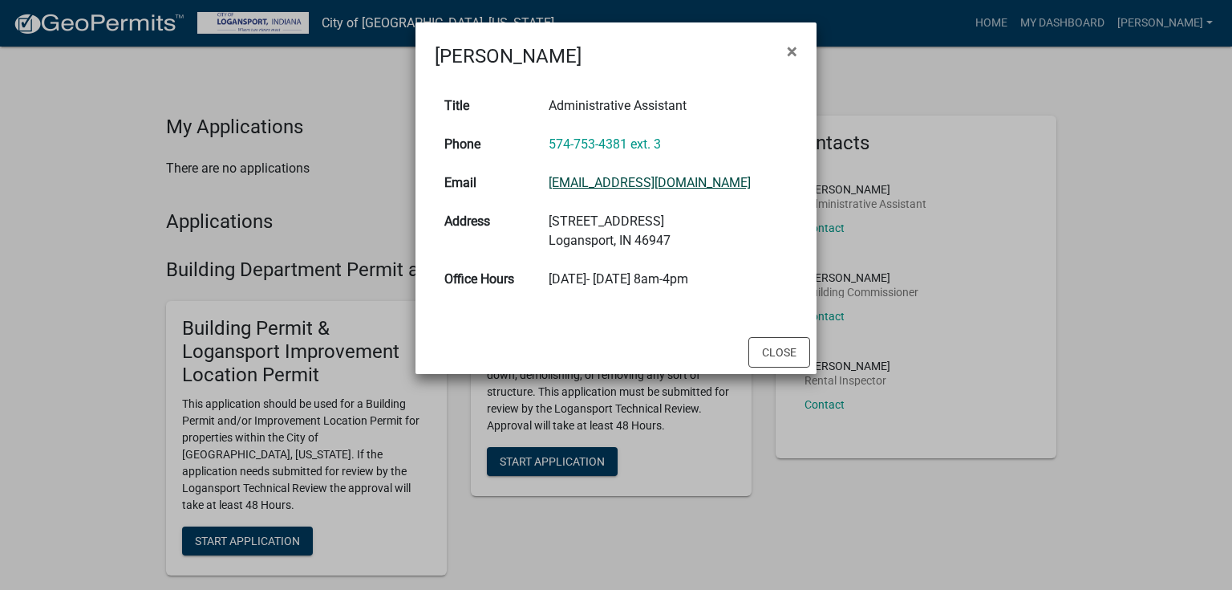
click at [626, 182] on link "lmyers@cityoflogansport.org" at bounding box center [650, 182] width 202 height 15
click at [1100, 152] on ngb-modal-window "Libby Myers × Title Administrative Assistant Phone 574-753-4381 ext. 3 Email lm…" at bounding box center [616, 295] width 1232 height 590
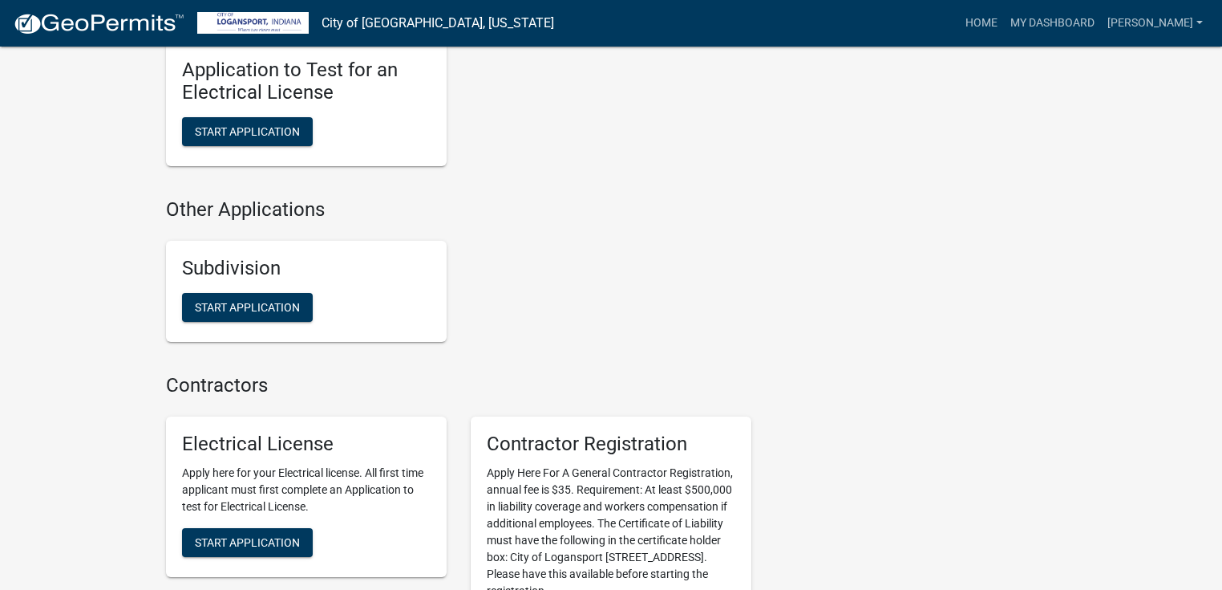
scroll to position [1732, 0]
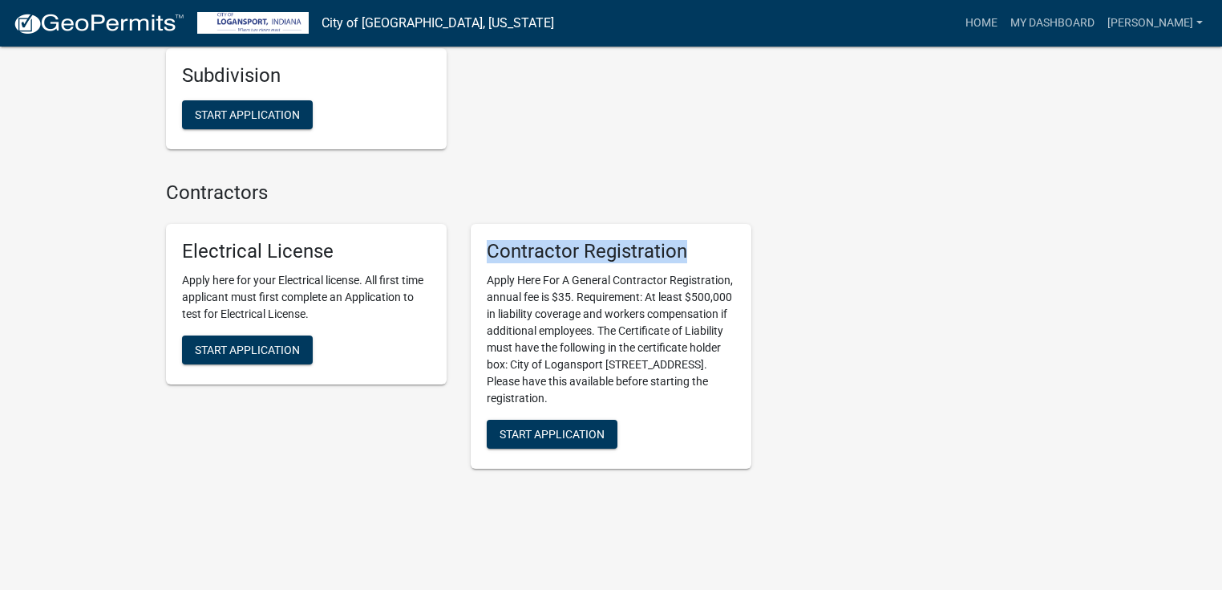
drag, startPoint x: 488, startPoint y: 234, endPoint x: 680, endPoint y: 229, distance: 191.8
click at [680, 240] on h5 "Contractor Registration" at bounding box center [611, 251] width 249 height 23
copy h5 "Contractor Registration"
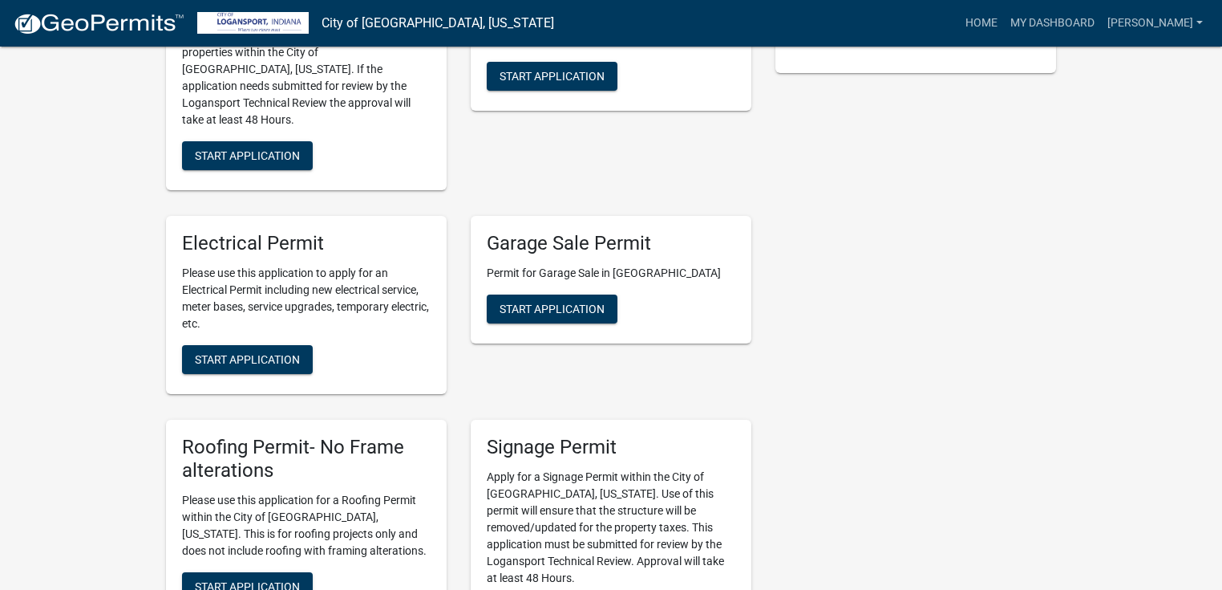
scroll to position [0, 0]
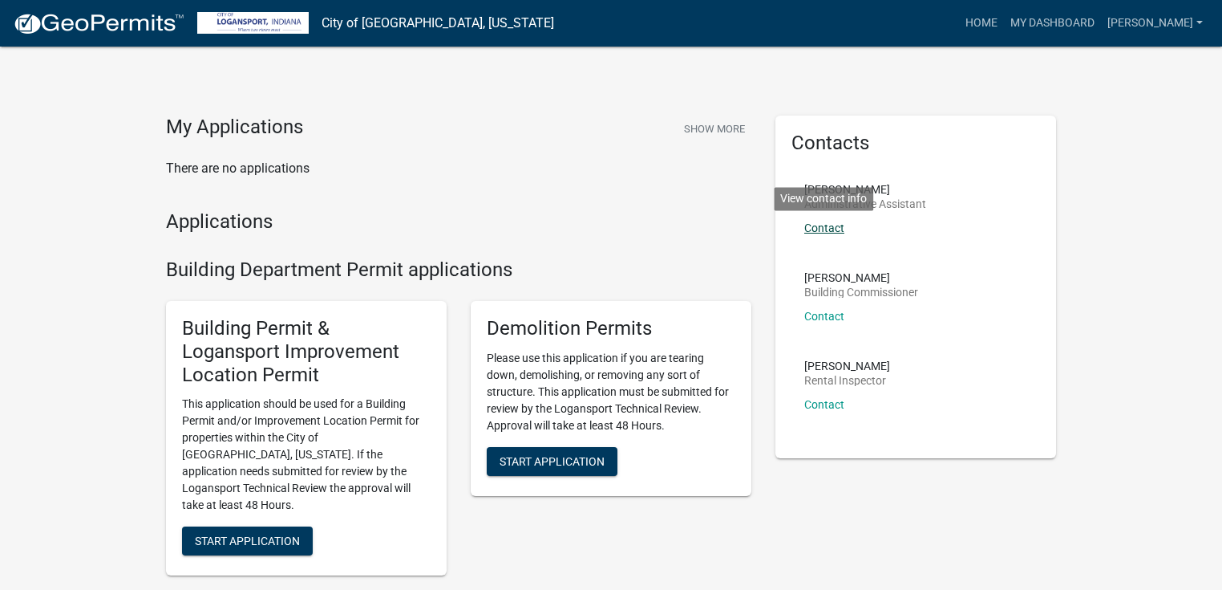
click at [826, 228] on link "Contact" at bounding box center [824, 227] width 40 height 13
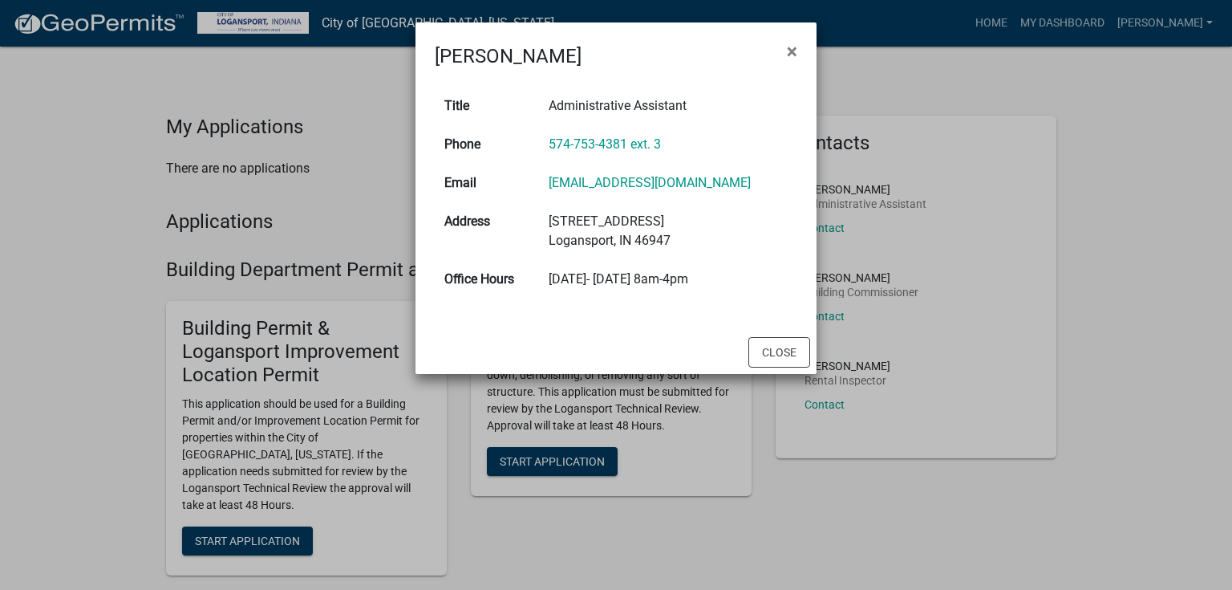
drag, startPoint x: 556, startPoint y: 140, endPoint x: 684, endPoint y: 141, distance: 128.3
click at [684, 141] on td "574-753-4381 ext. 3" at bounding box center [668, 144] width 258 height 38
copy link "574-753-4381 ext. 3"
click at [774, 362] on button "Close" at bounding box center [779, 352] width 62 height 30
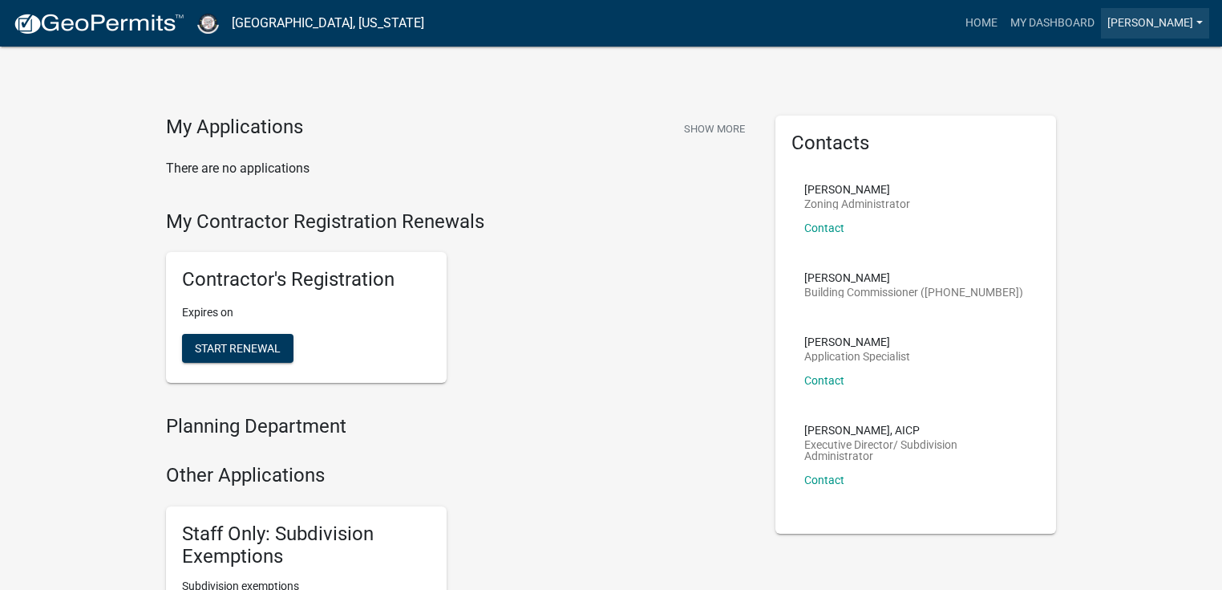
click at [1191, 31] on link "[PERSON_NAME]" at bounding box center [1155, 23] width 108 height 30
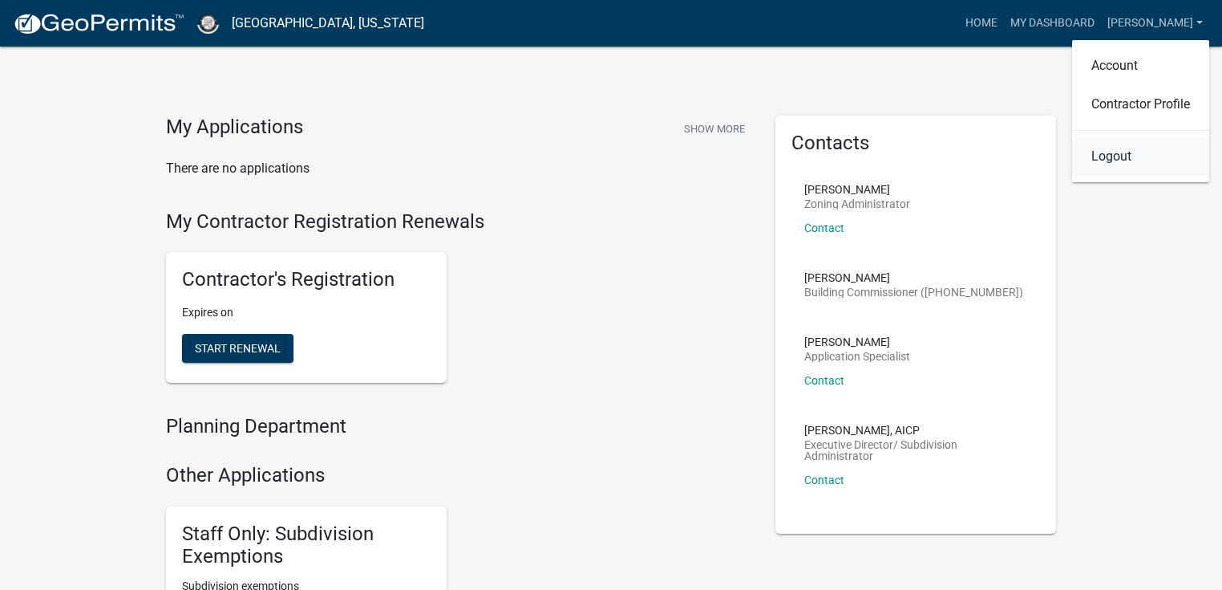
click at [1112, 165] on link "Logout" at bounding box center [1140, 156] width 137 height 38
